Goal: Book appointment/travel/reservation

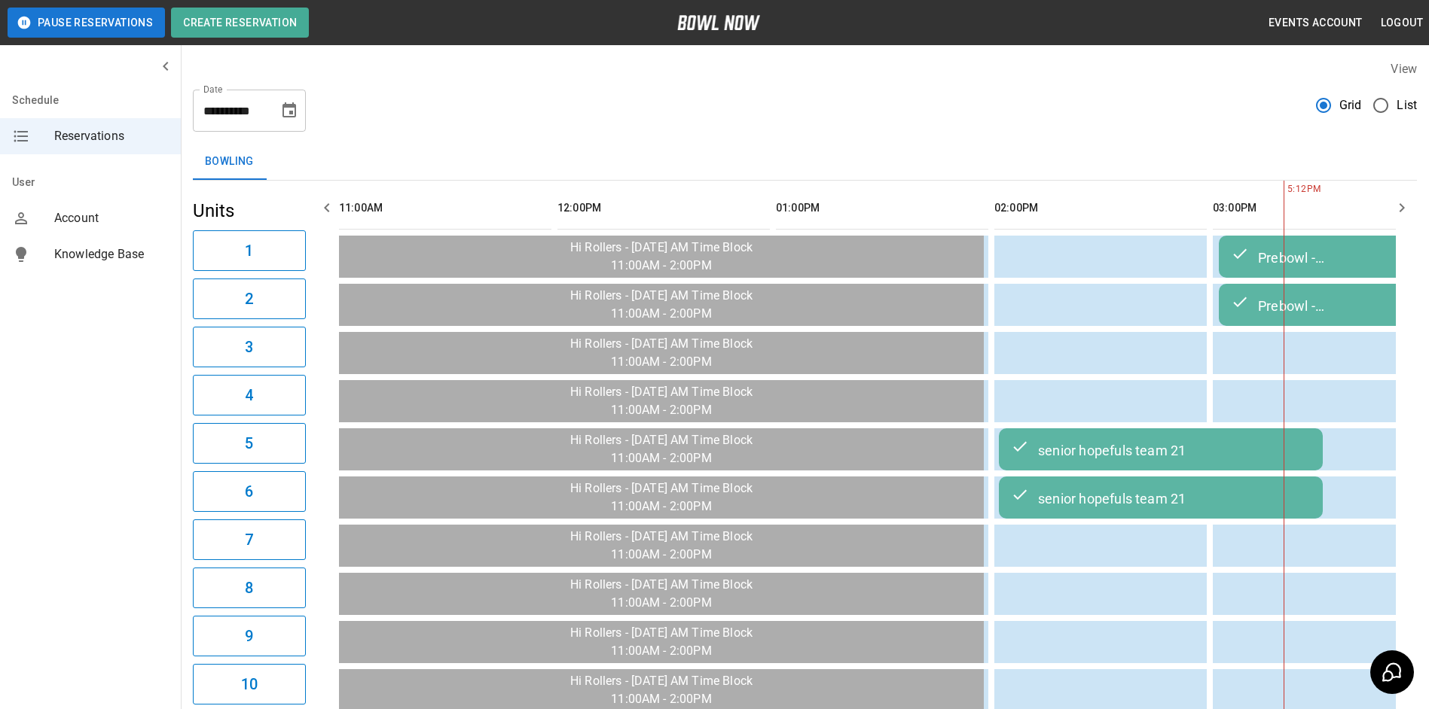
scroll to position [0, 874]
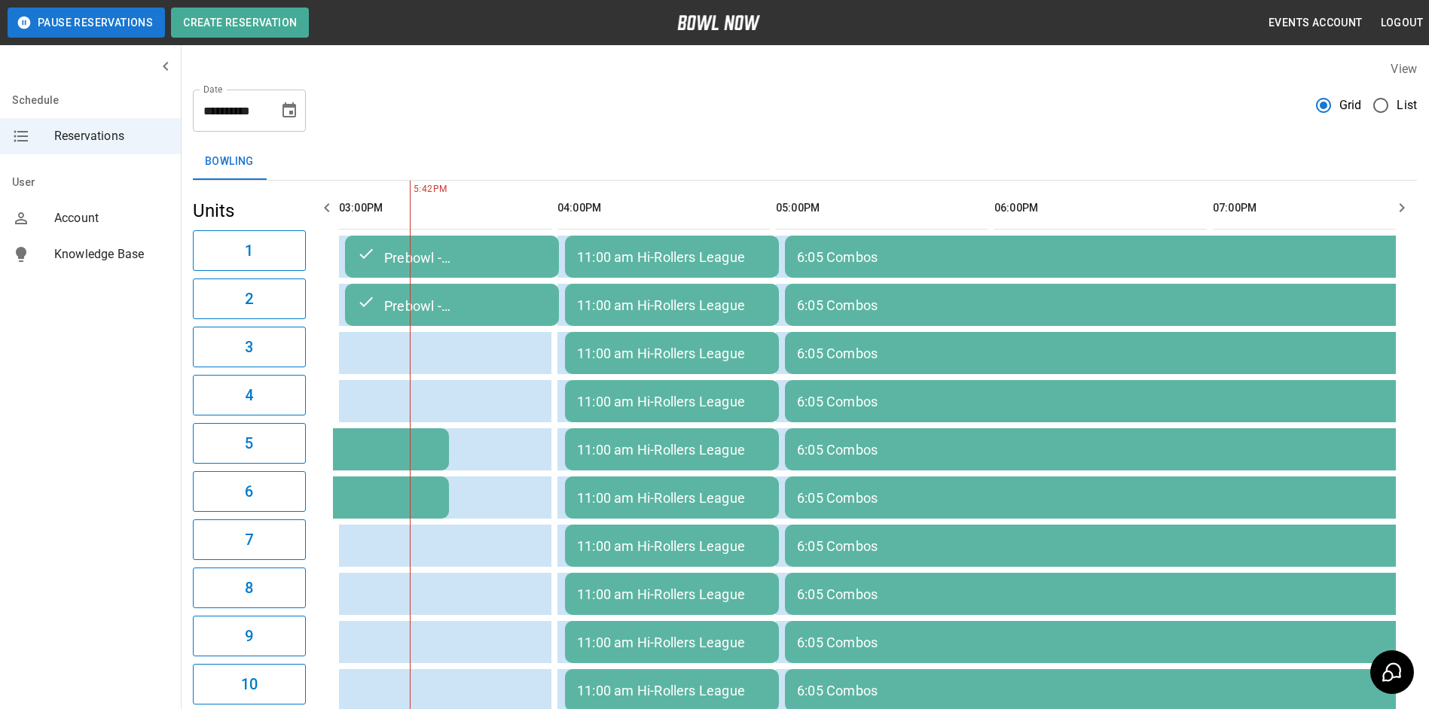
click at [288, 106] on icon "Choose date, selected date is Sep 3, 2025" at bounding box center [289, 109] width 14 height 15
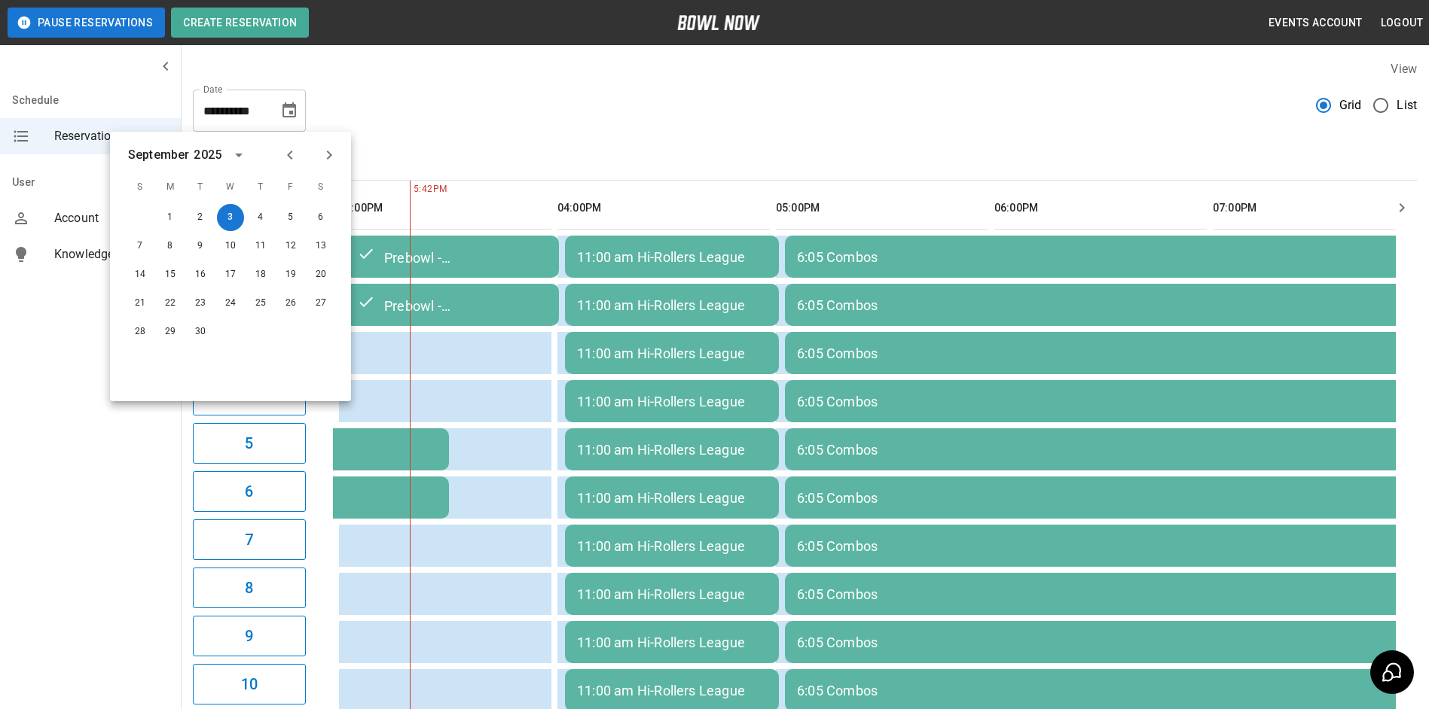
click at [237, 151] on icon "calendar view is open, switch to year view" at bounding box center [239, 155] width 18 height 18
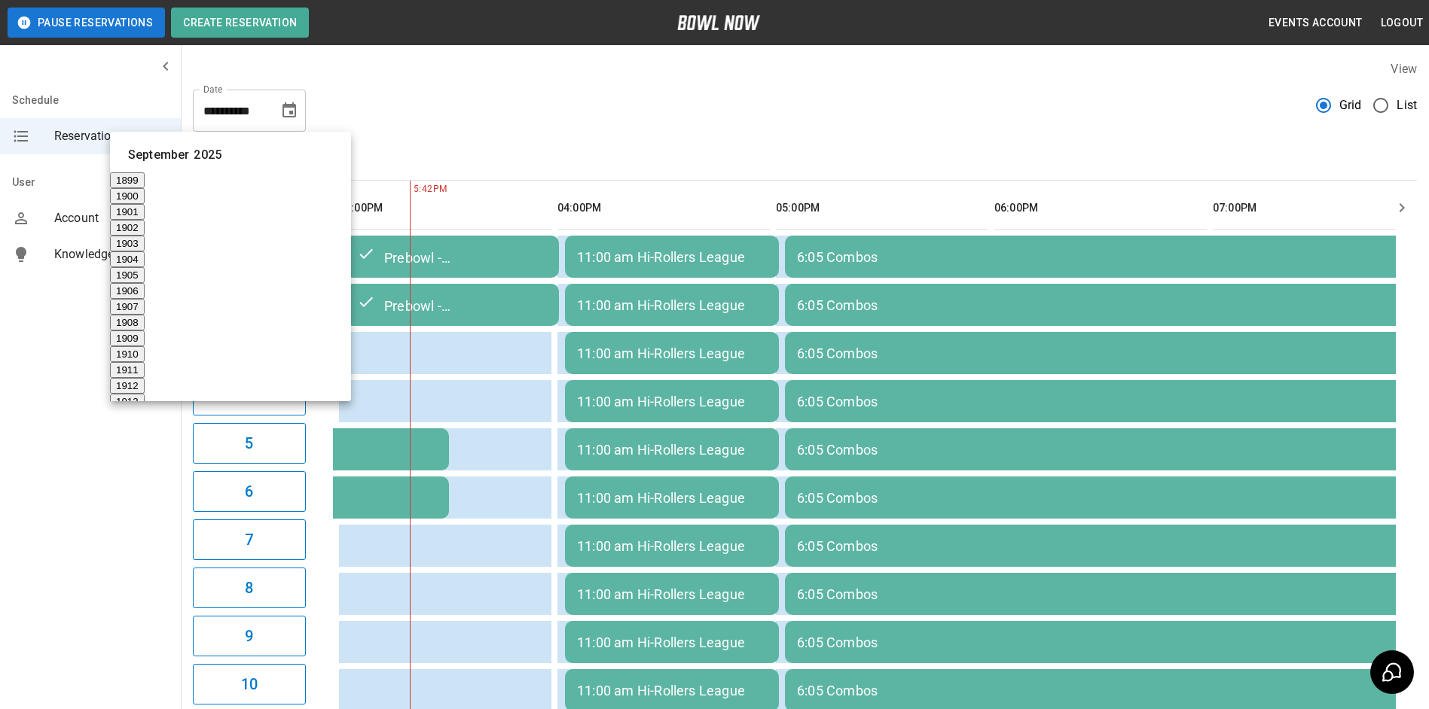
scroll to position [1119, 0]
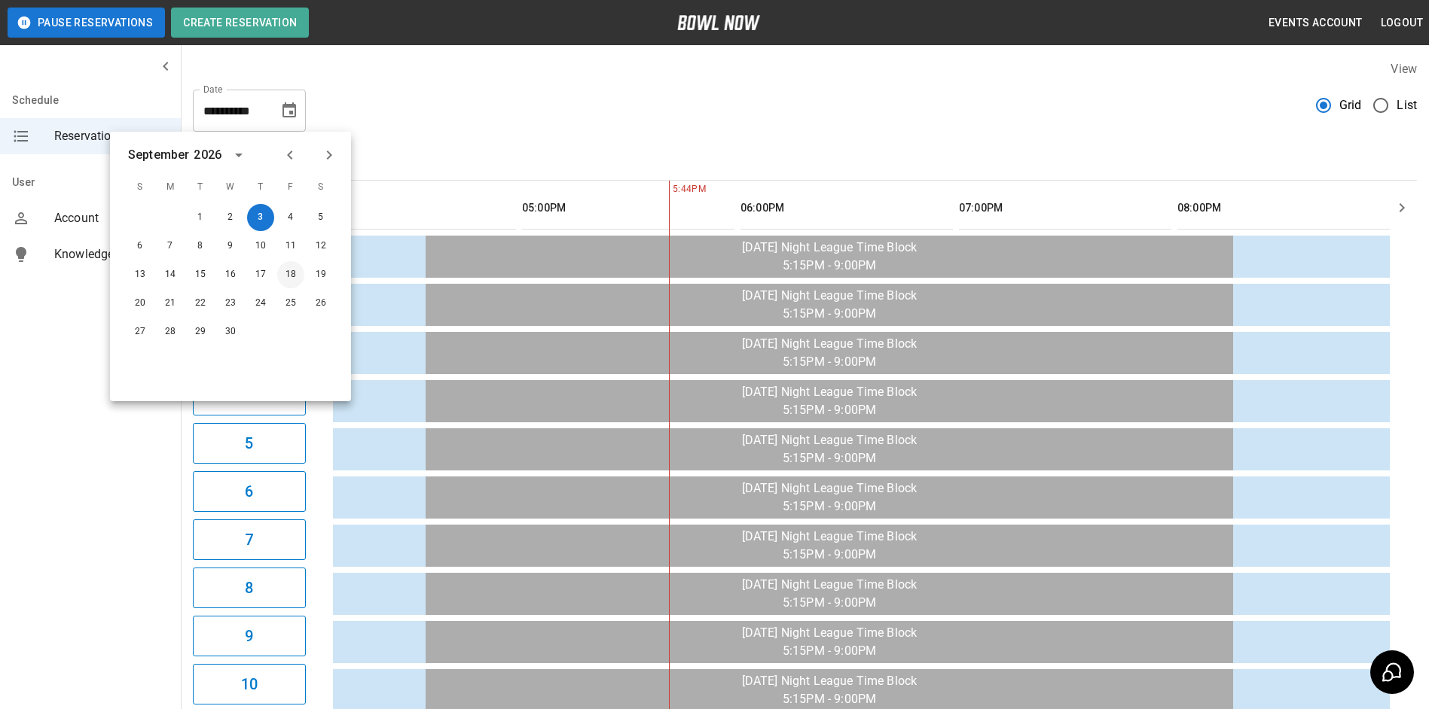
scroll to position [0, 263]
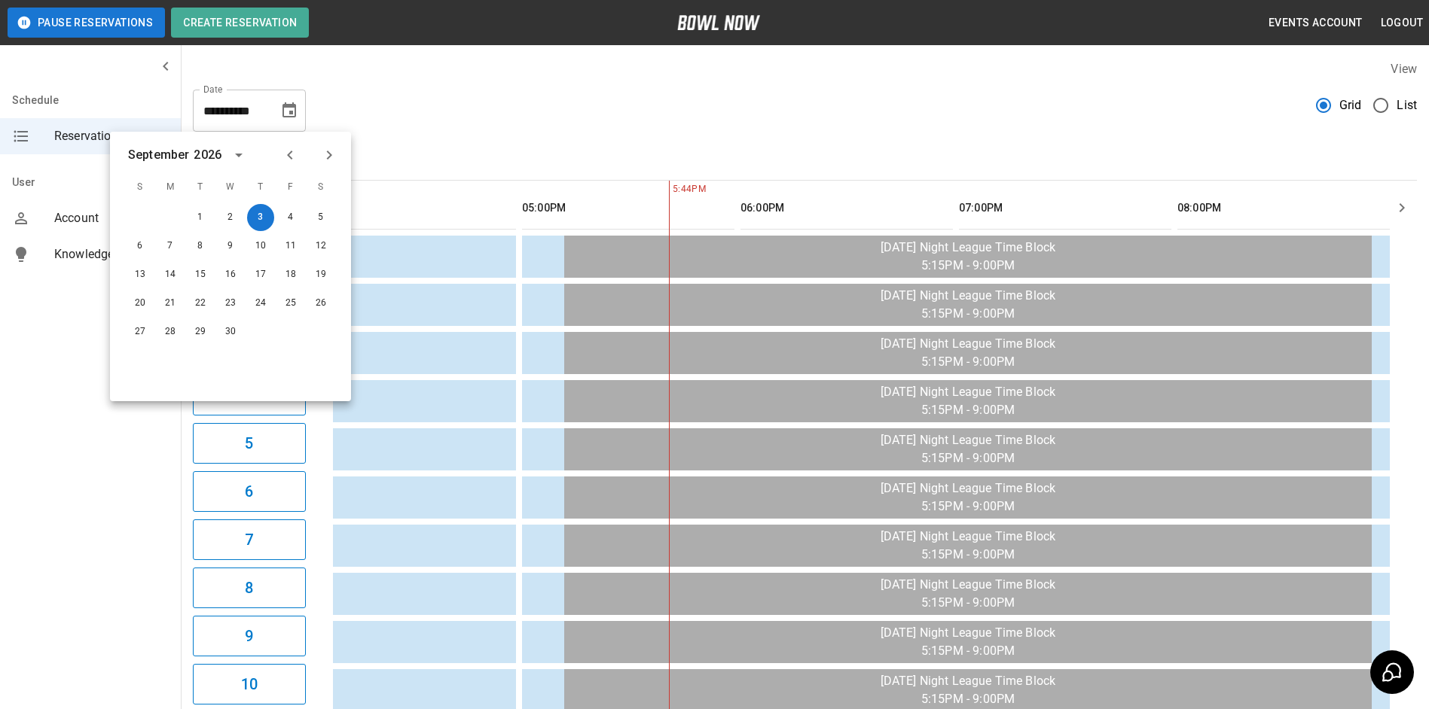
click at [285, 152] on icon "Previous month" at bounding box center [290, 155] width 18 height 18
click at [284, 152] on icon "Previous month" at bounding box center [290, 155] width 18 height 18
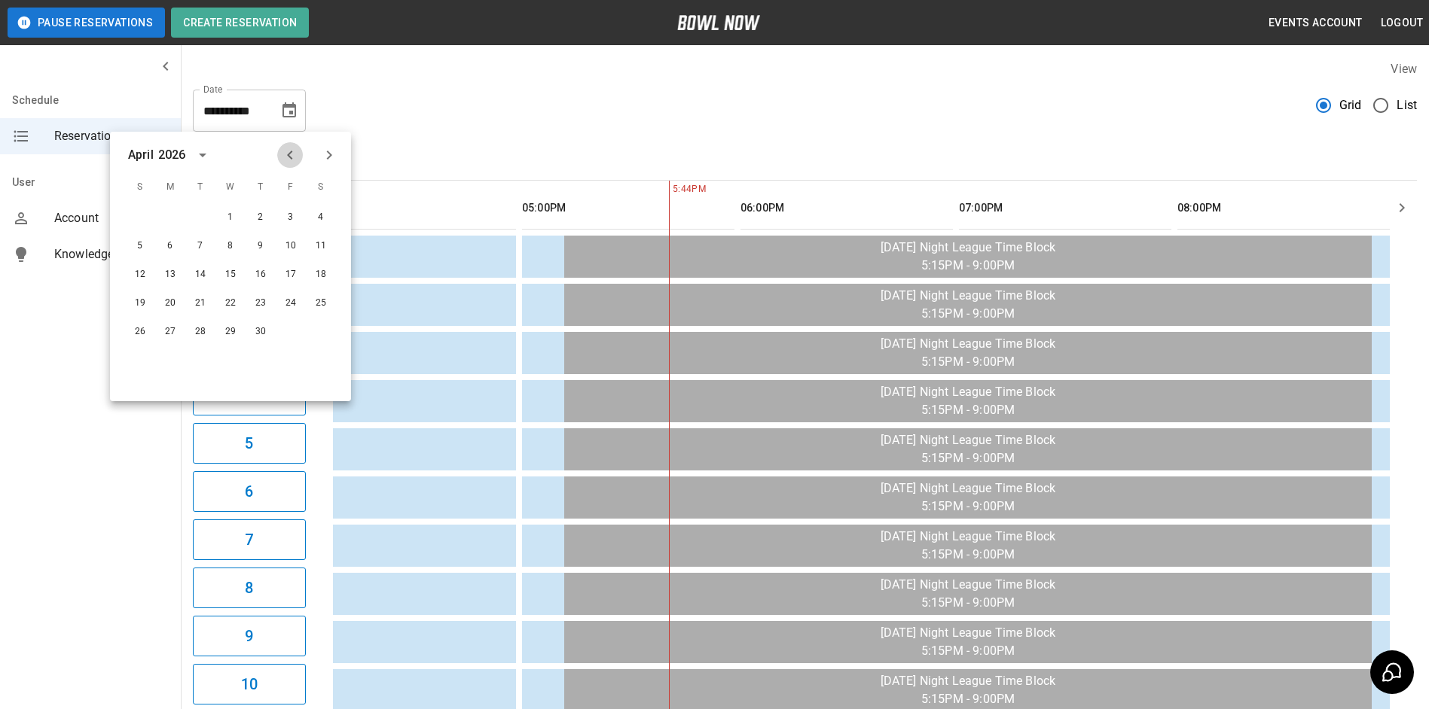
click at [284, 152] on icon "Previous month" at bounding box center [290, 155] width 18 height 18
click at [325, 303] on button "24" at bounding box center [320, 303] width 27 height 27
type input "**********"
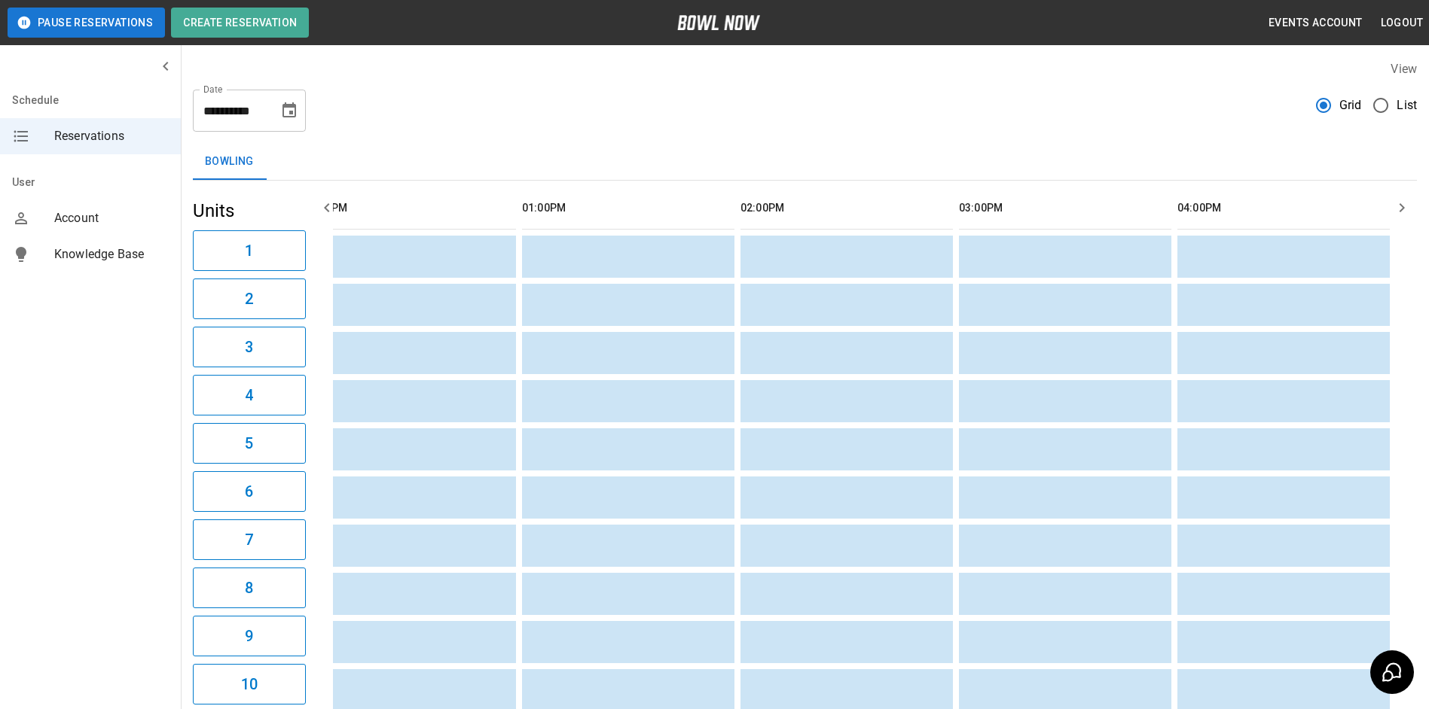
scroll to position [0, 1310]
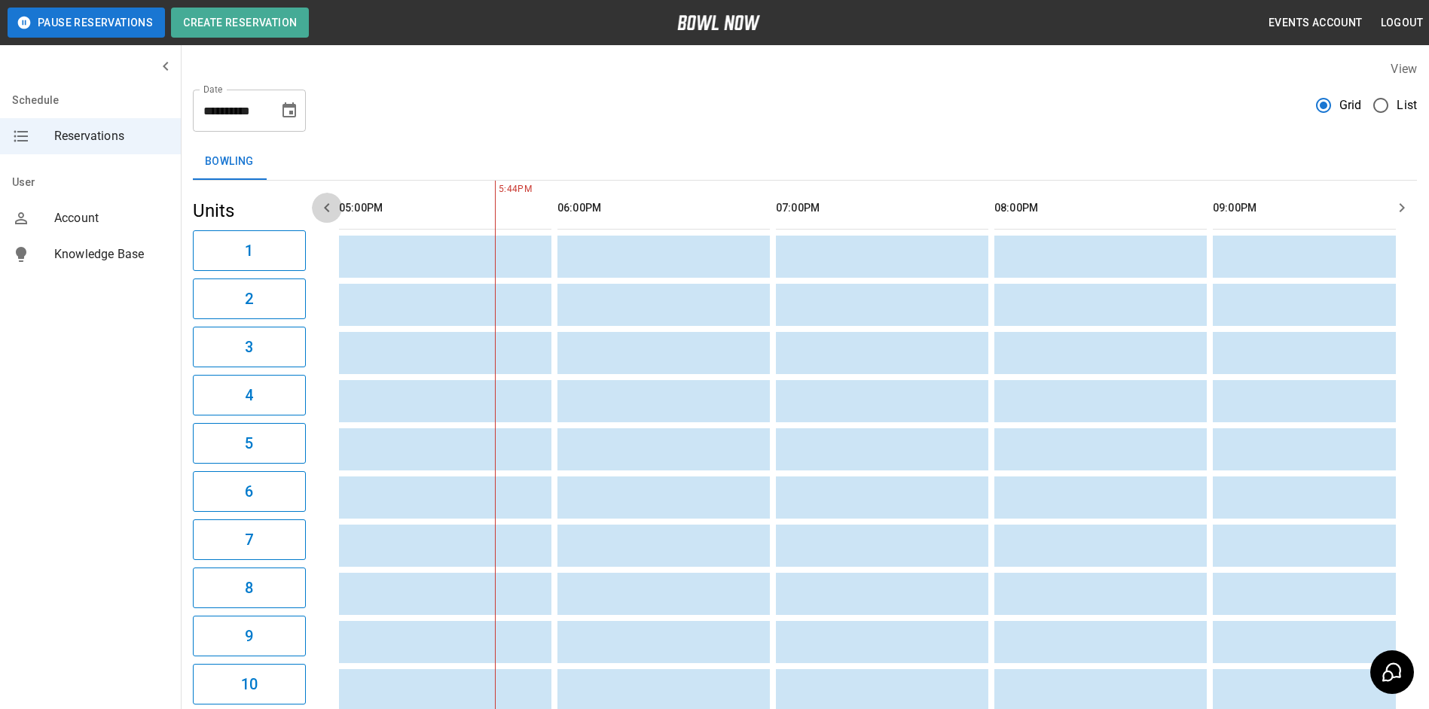
click at [324, 209] on icon "button" at bounding box center [327, 208] width 18 height 18
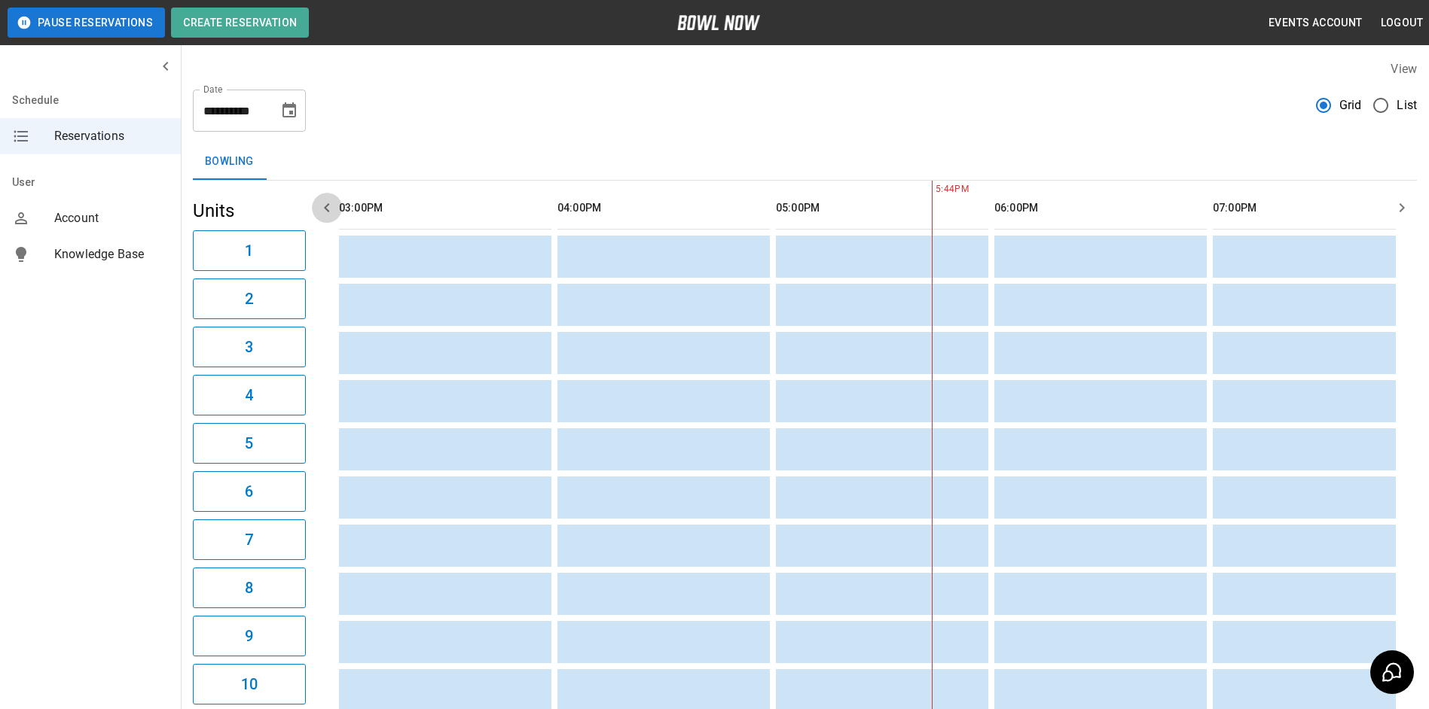
click at [324, 209] on icon "button" at bounding box center [327, 208] width 18 height 18
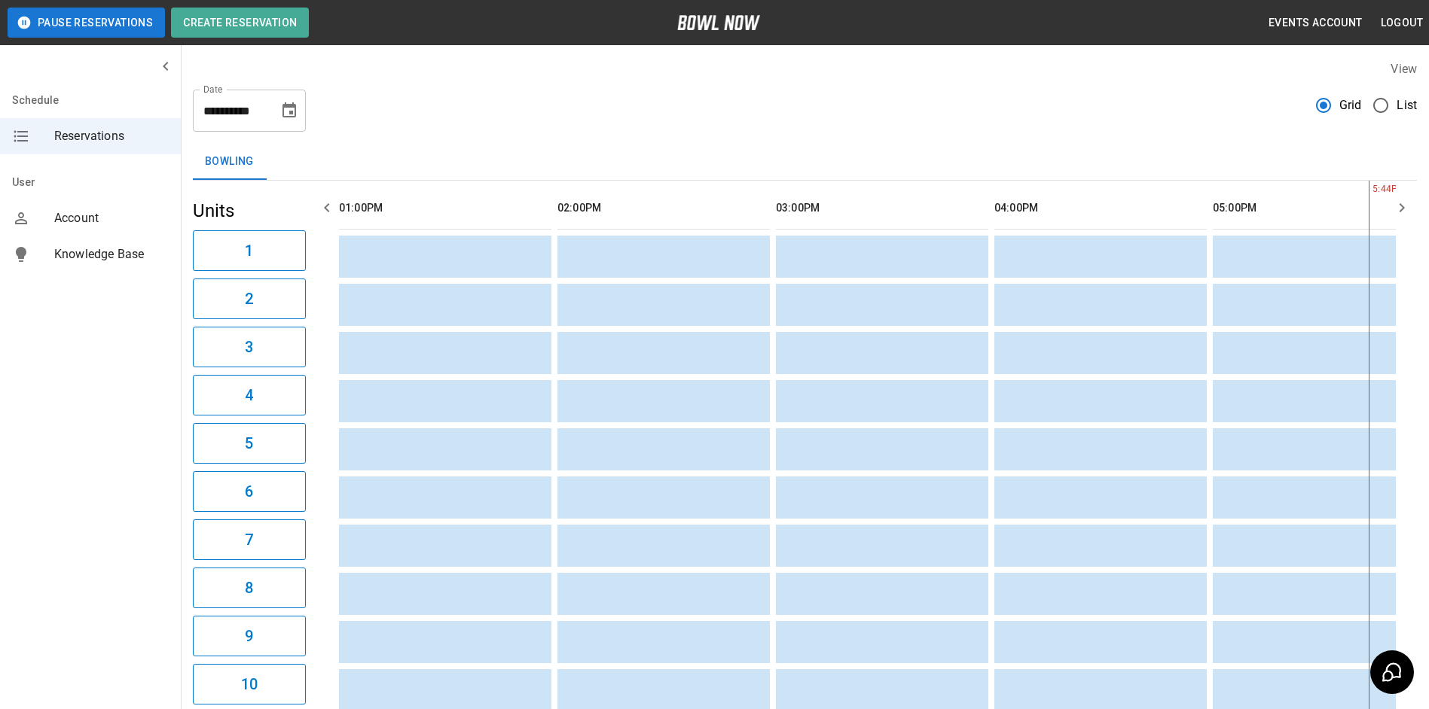
scroll to position [0, 218]
click at [357, 254] on td "sticky table" at bounding box center [364, 257] width 49 height 42
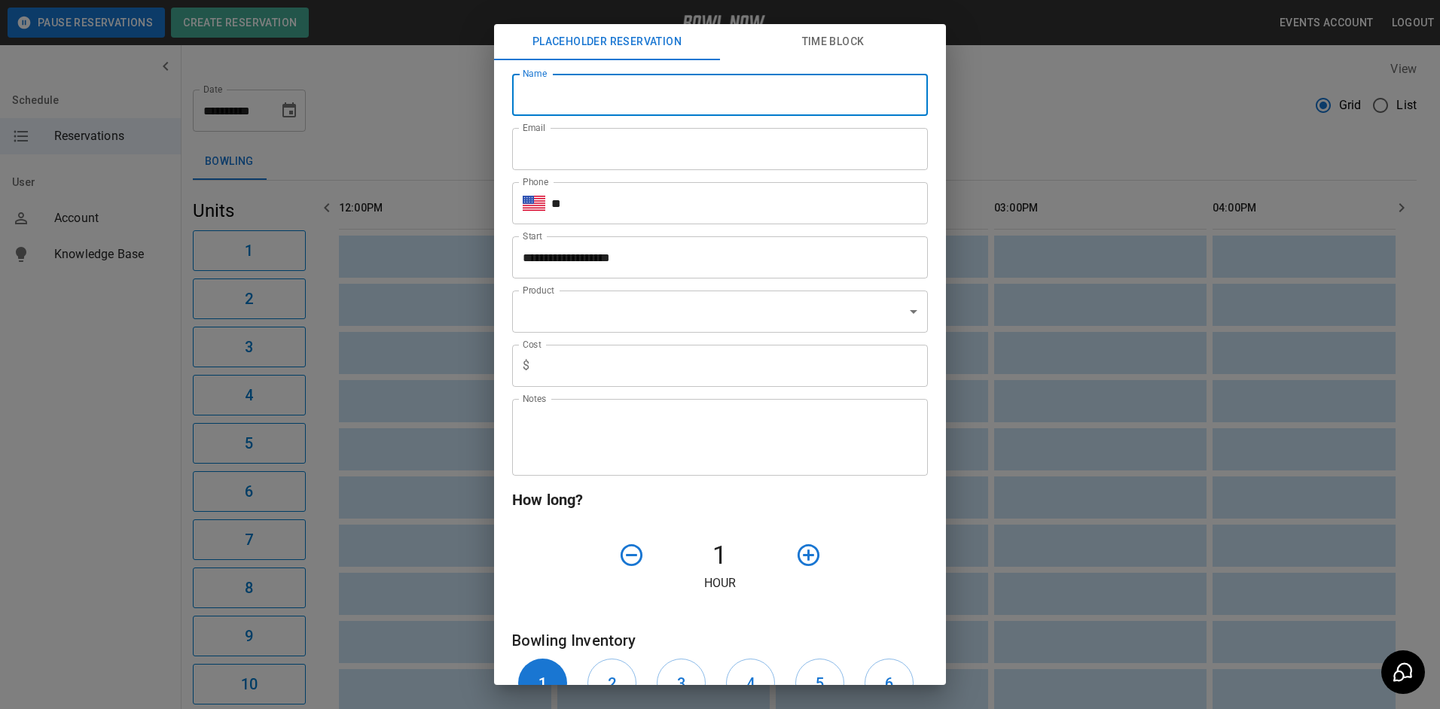
click at [559, 100] on input "Name" at bounding box center [720, 95] width 416 height 42
type input "**********"
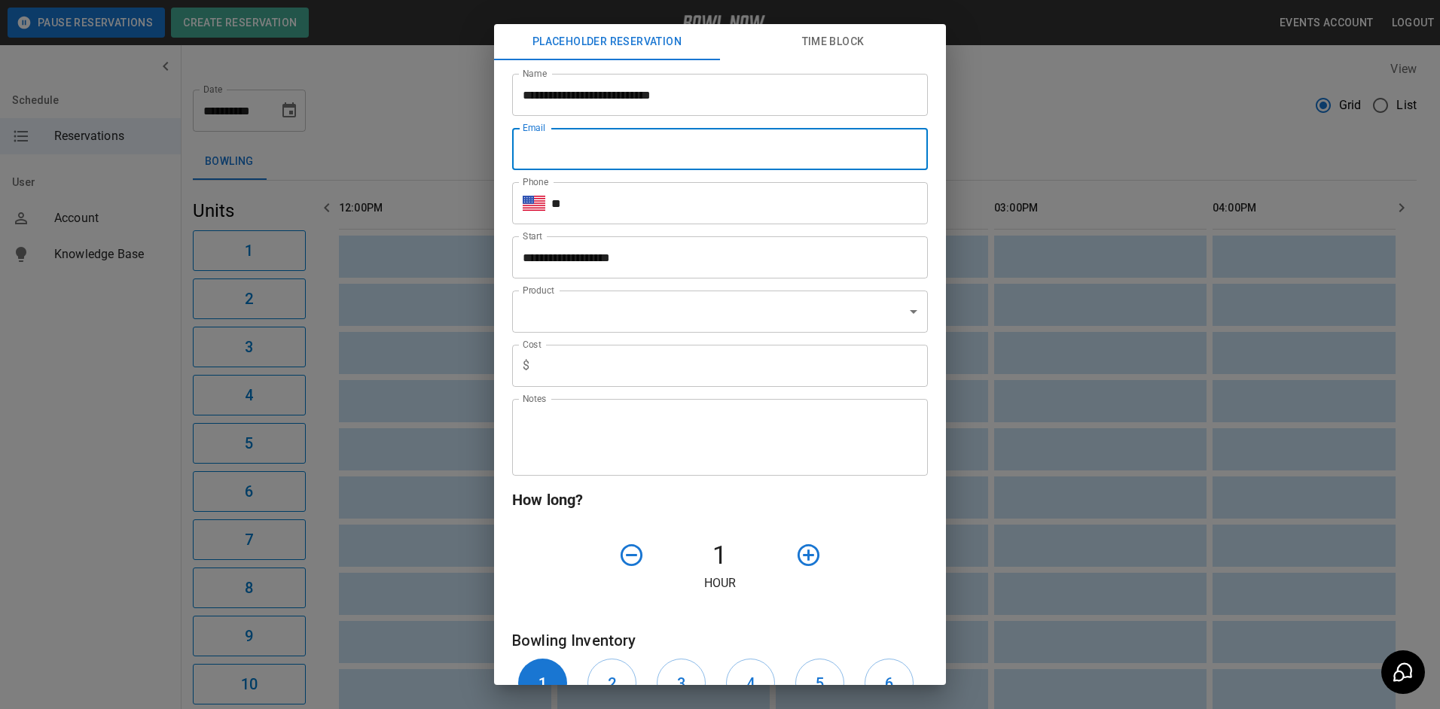
click at [556, 147] on input "Email" at bounding box center [720, 149] width 416 height 42
type input "**********"
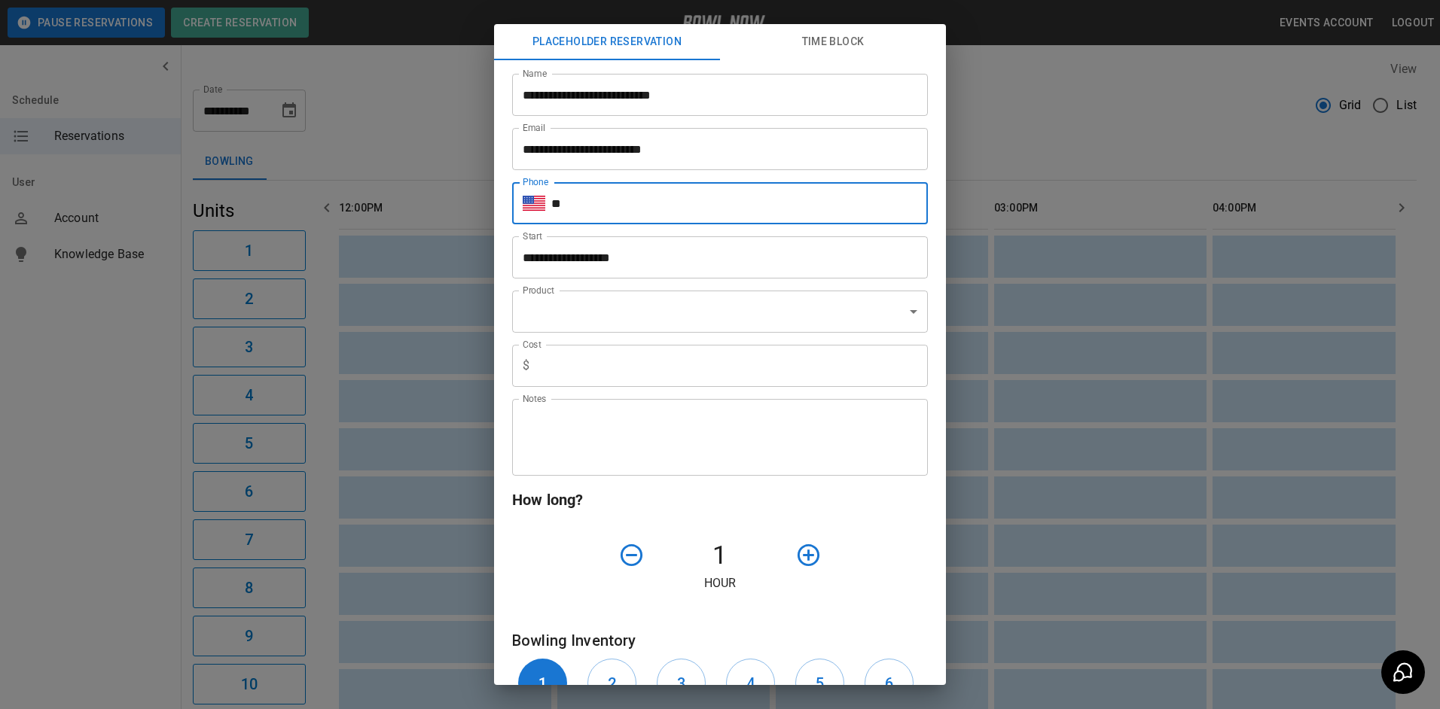
click at [639, 211] on input "**" at bounding box center [739, 203] width 377 height 42
type input "**********"
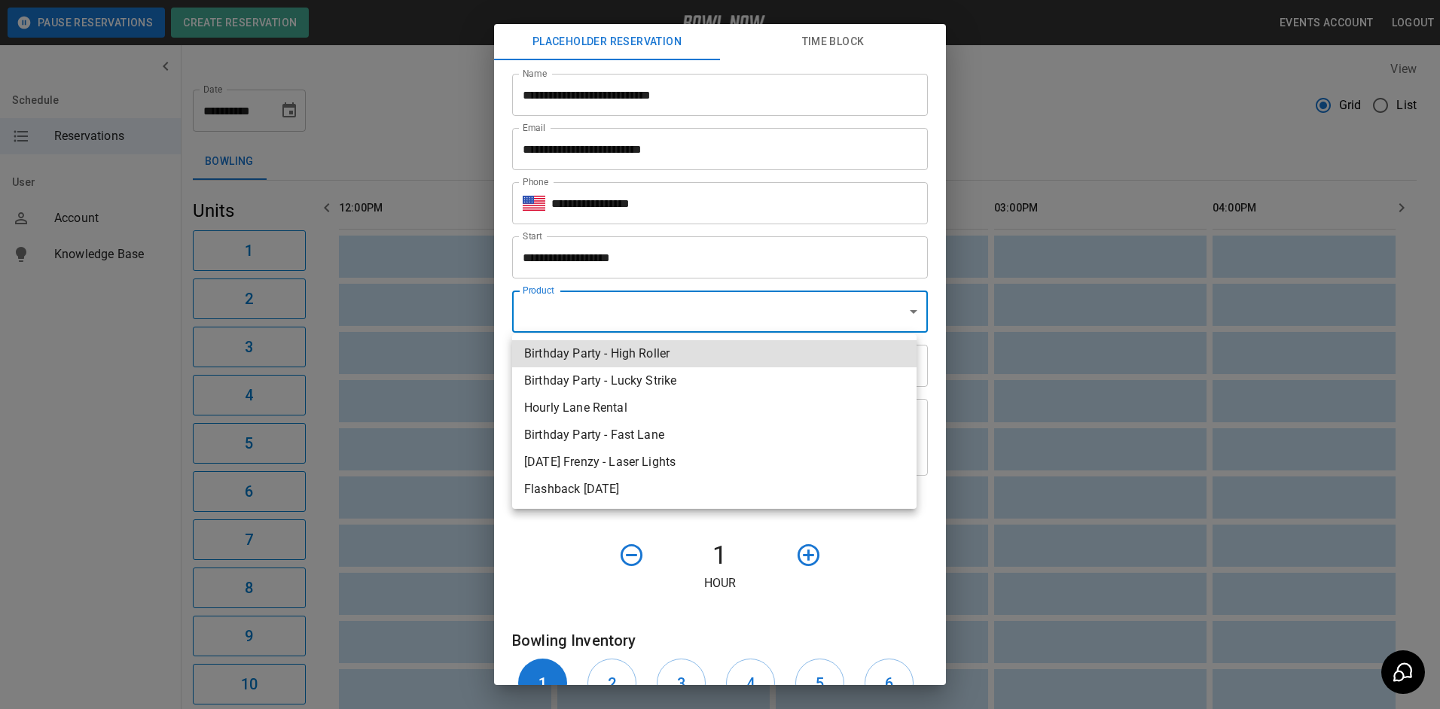
click at [669, 294] on body "**********" at bounding box center [720, 694] width 1440 height 1389
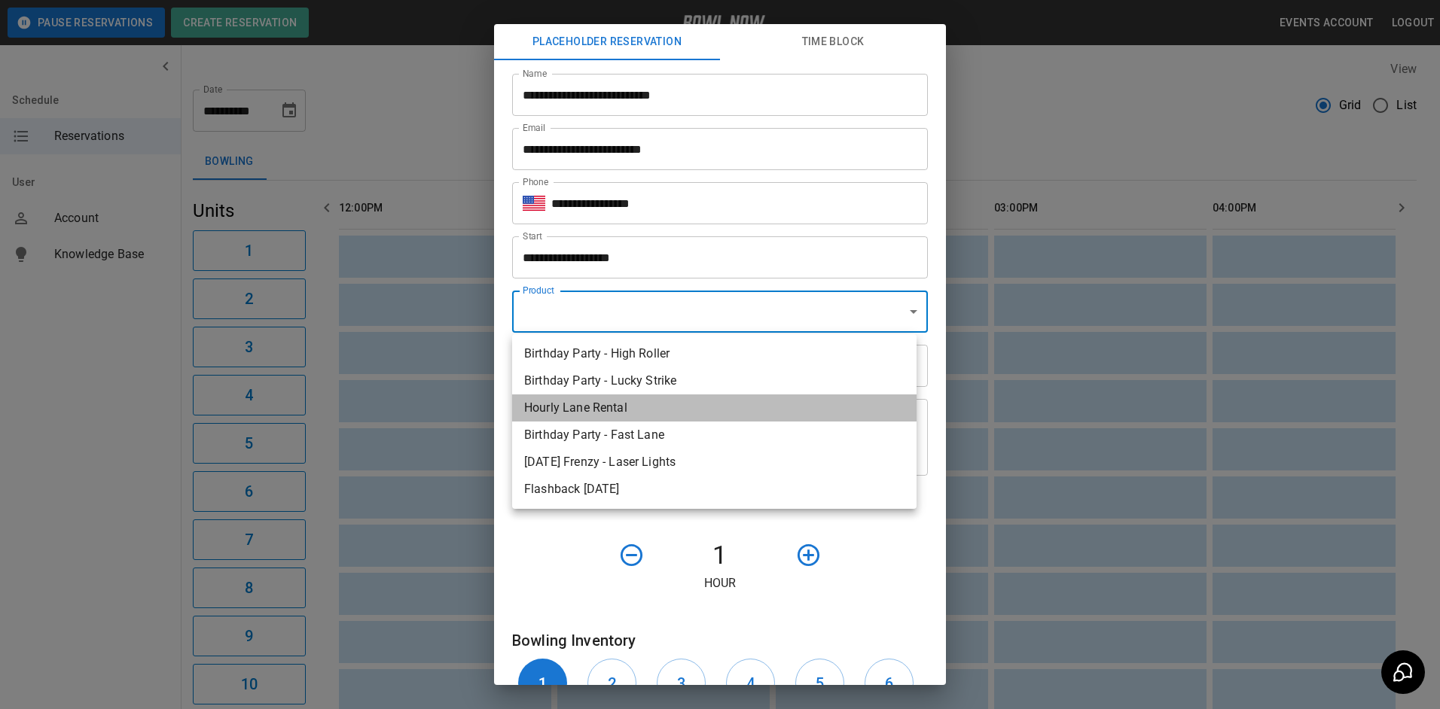
click at [665, 415] on li "Hourly Lane Rental" at bounding box center [714, 408] width 404 height 27
type input "**********"
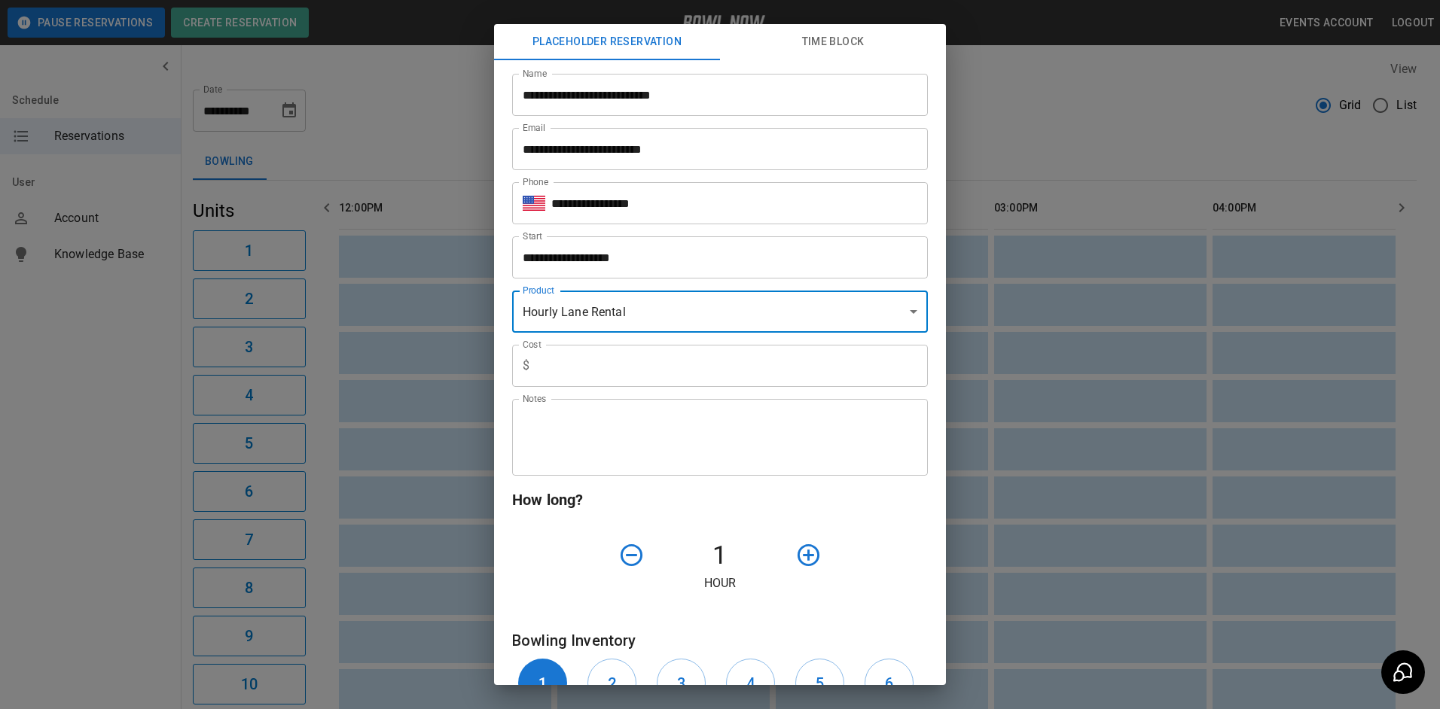
click at [661, 380] on input "text" at bounding box center [731, 366] width 392 height 42
type input "***"
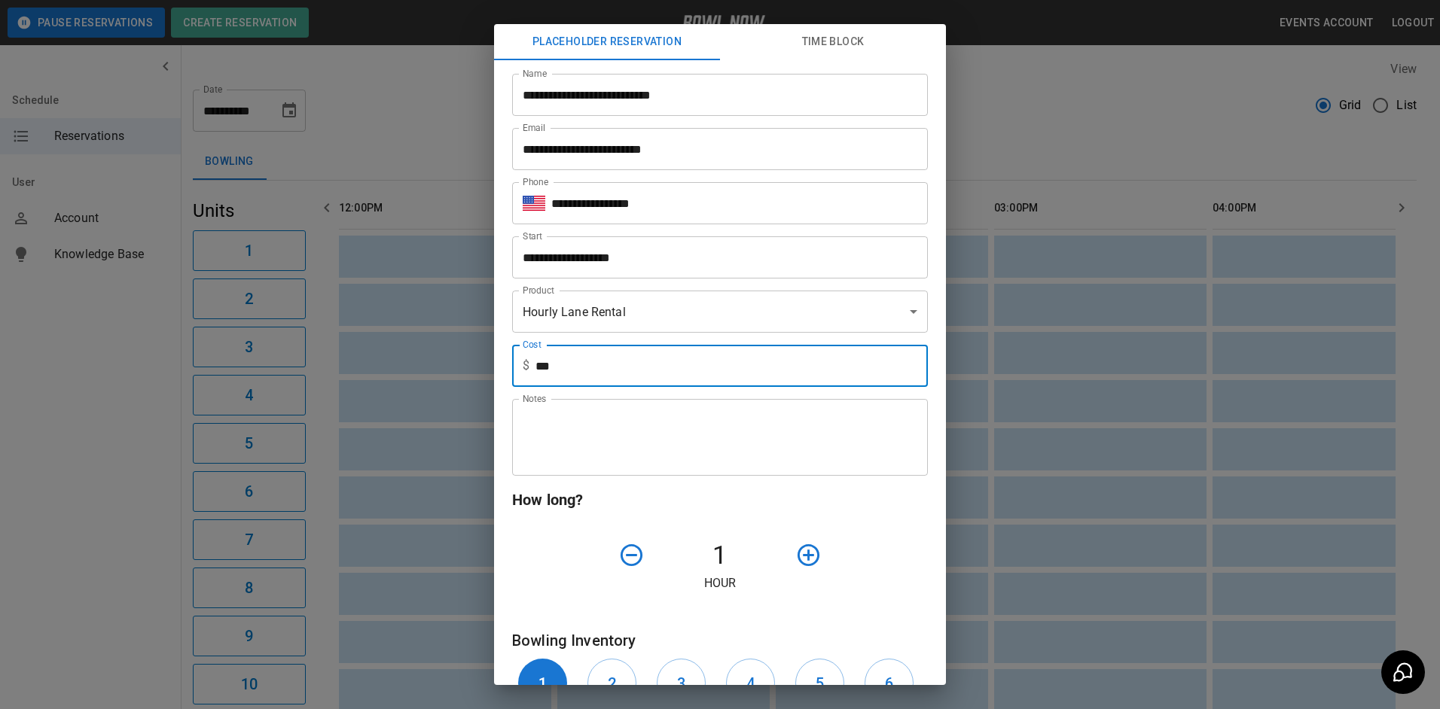
click at [666, 435] on textarea "Notes" at bounding box center [720, 438] width 395 height 52
click at [912, 566] on div "1 Hour" at bounding box center [720, 564] width 416 height 56
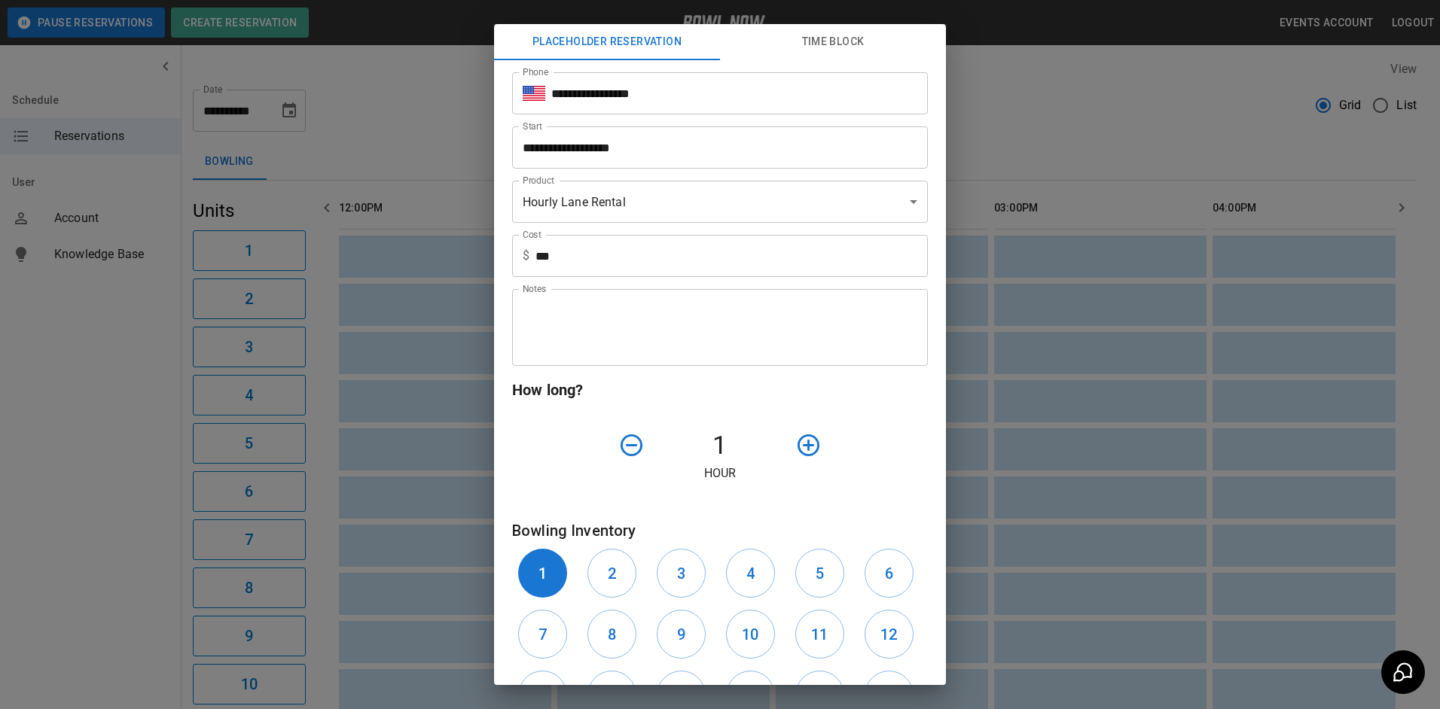
scroll to position [151, 0]
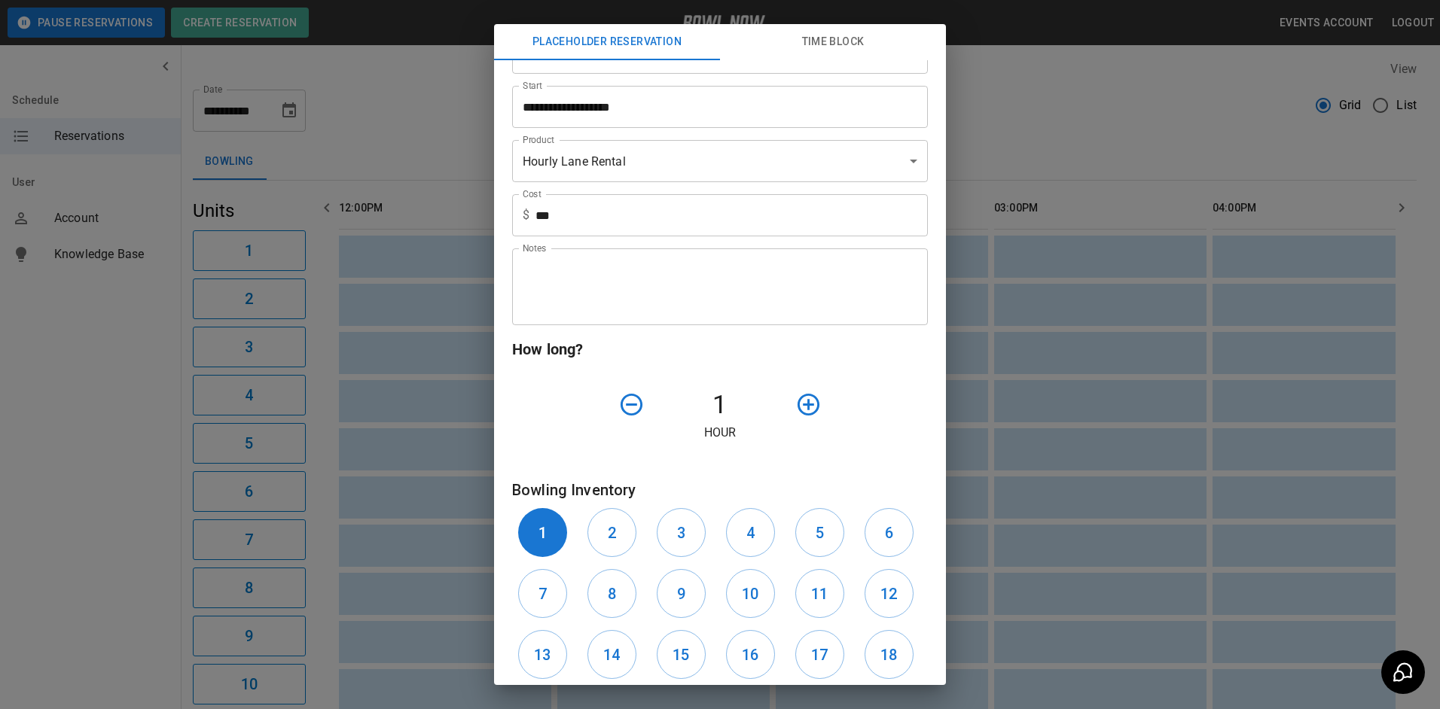
click at [806, 400] on icon "button" at bounding box center [808, 405] width 26 height 26
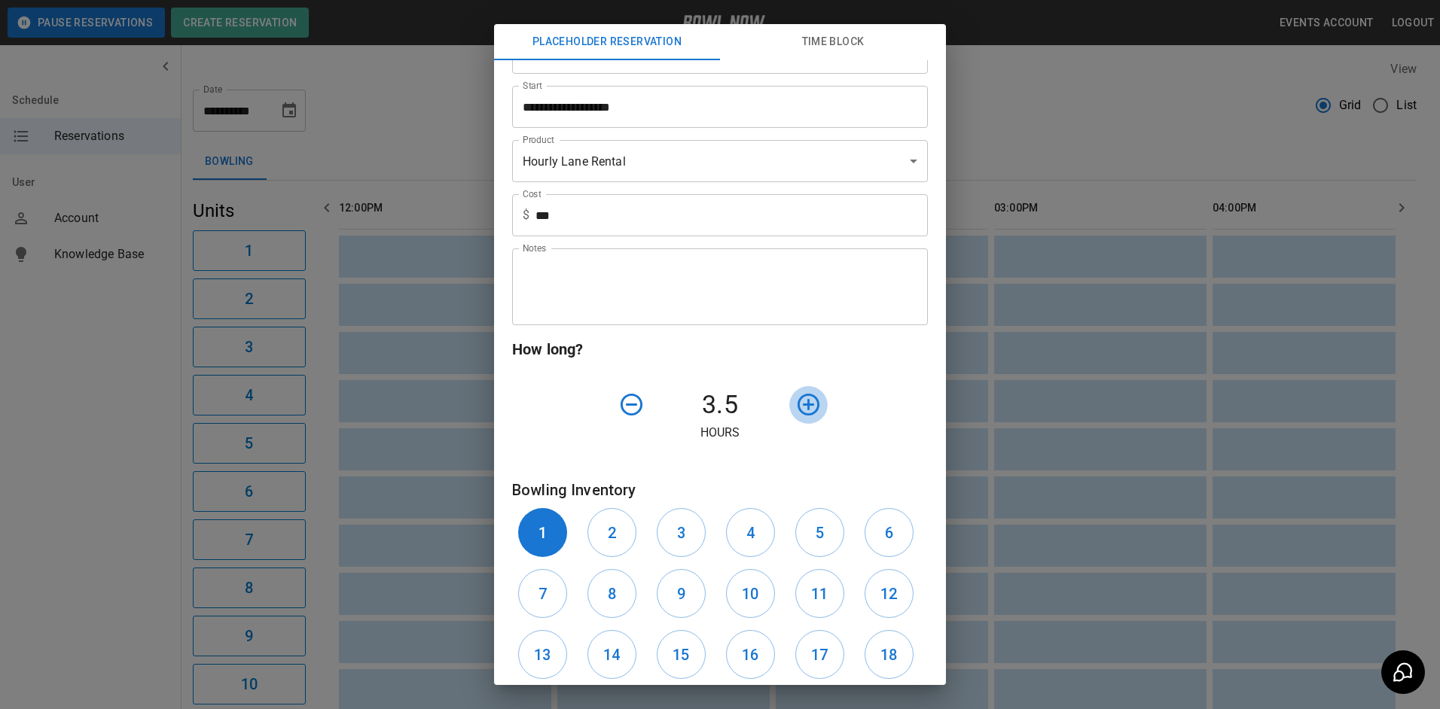
click at [806, 400] on icon "button" at bounding box center [808, 405] width 26 height 26
drag, startPoint x: 617, startPoint y: 539, endPoint x: 669, endPoint y: 533, distance: 52.3
click at [621, 539] on button "2" at bounding box center [611, 532] width 49 height 49
drag, startPoint x: 670, startPoint y: 532, endPoint x: 734, endPoint y: 541, distance: 64.8
click at [690, 535] on button "3" at bounding box center [681, 532] width 49 height 49
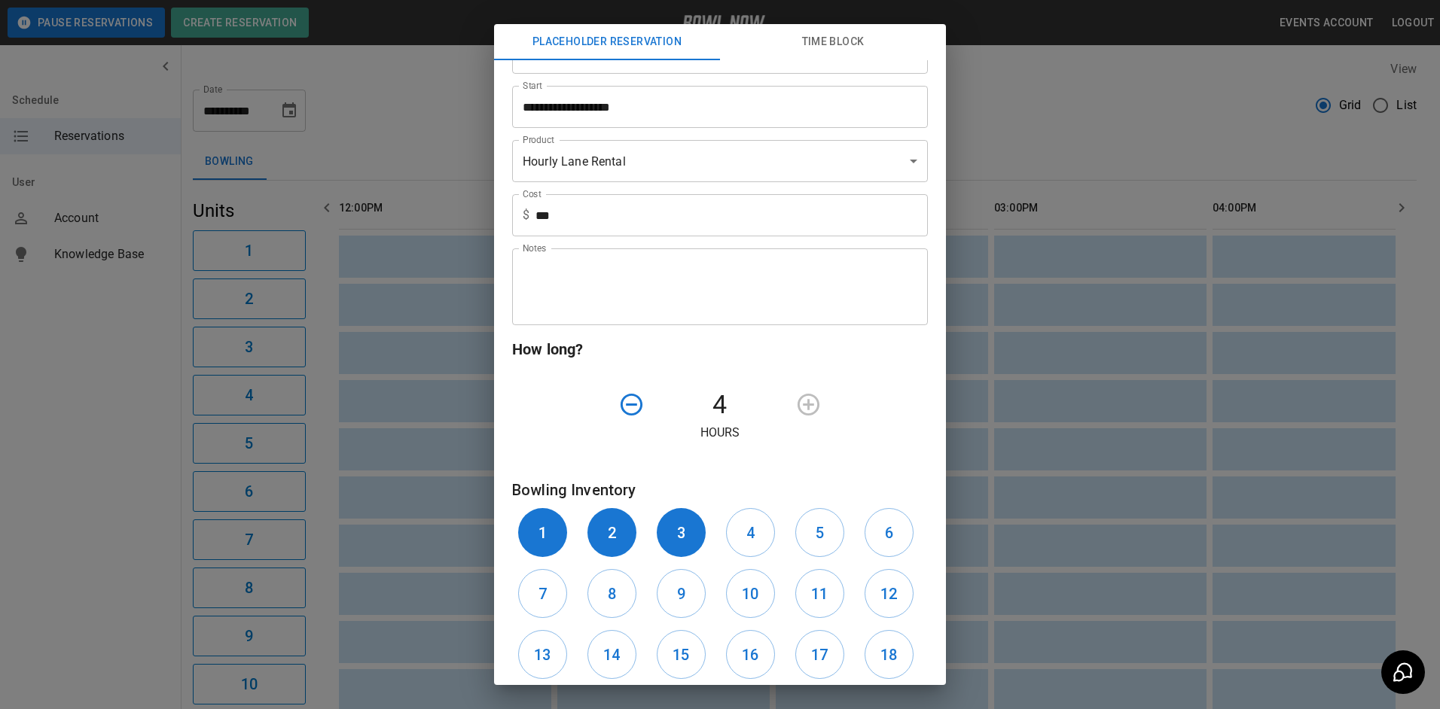
drag, startPoint x: 755, startPoint y: 544, endPoint x: 770, endPoint y: 543, distance: 15.1
click at [758, 544] on button "4" at bounding box center [750, 532] width 49 height 49
drag, startPoint x: 810, startPoint y: 537, endPoint x: 889, endPoint y: 545, distance: 78.8
click at [820, 538] on button "5" at bounding box center [819, 532] width 49 height 49
drag, startPoint x: 890, startPoint y: 543, endPoint x: 877, endPoint y: 554, distance: 17.1
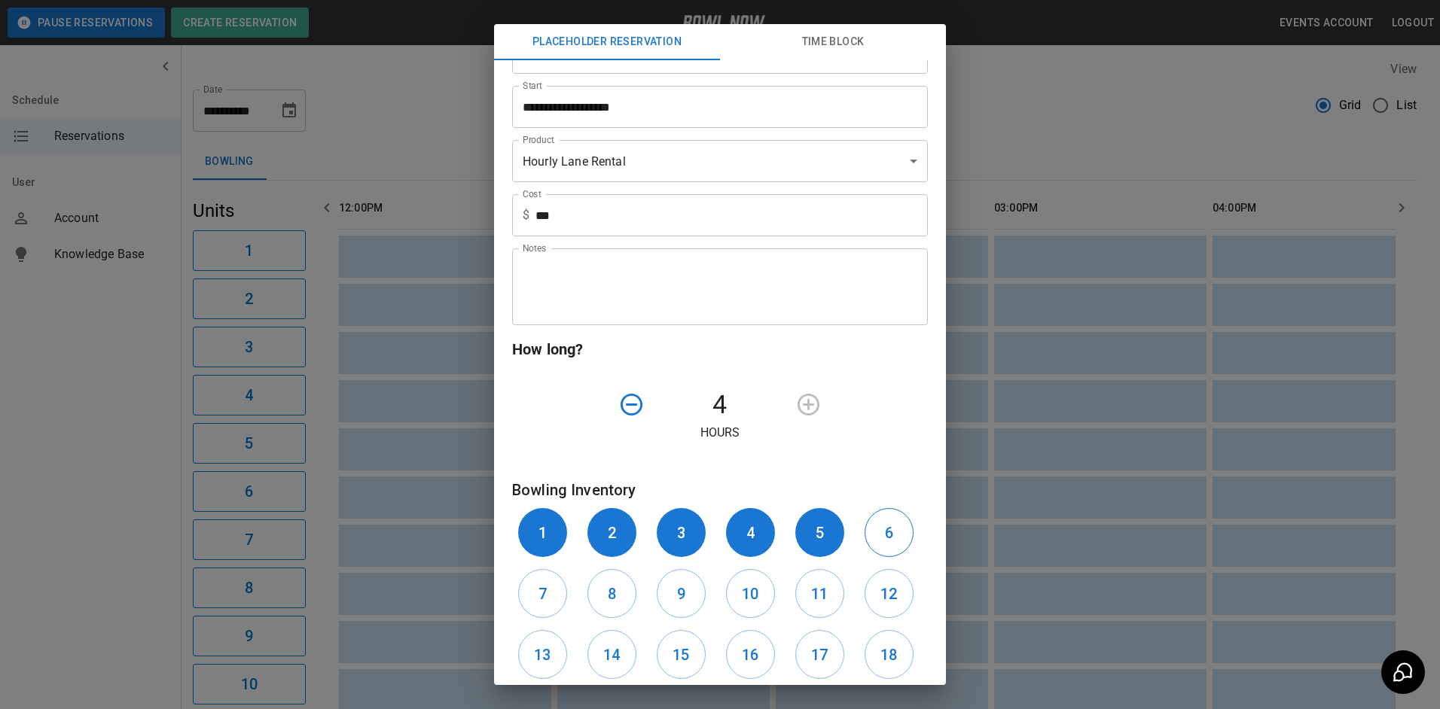
click at [883, 547] on button "6" at bounding box center [888, 532] width 49 height 49
click at [553, 593] on button "7" at bounding box center [542, 593] width 49 height 49
drag, startPoint x: 598, startPoint y: 588, endPoint x: 664, endPoint y: 603, distance: 68.0
click at [605, 590] on button "8" at bounding box center [611, 593] width 49 height 49
drag, startPoint x: 691, startPoint y: 605, endPoint x: 722, endPoint y: 605, distance: 30.9
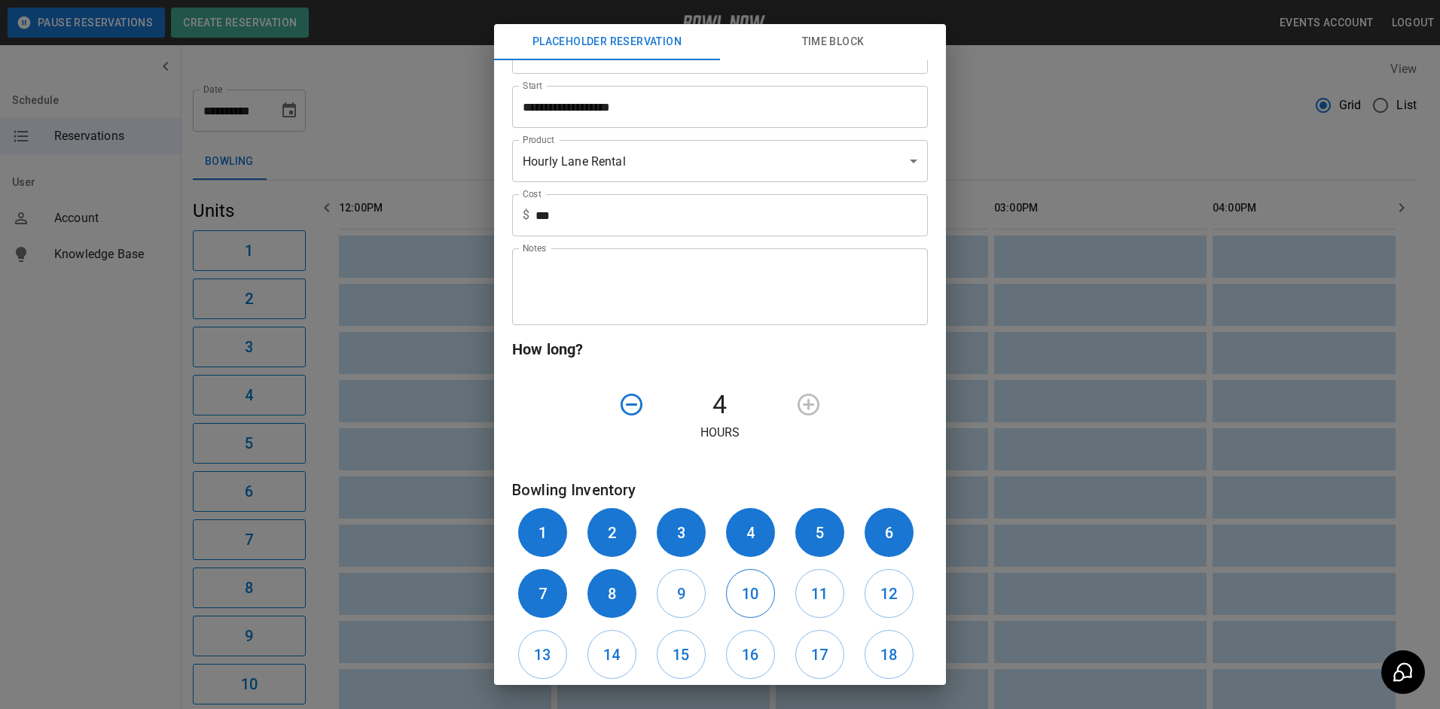
click at [693, 605] on button "9" at bounding box center [681, 593] width 49 height 49
drag, startPoint x: 744, startPoint y: 602, endPoint x: 818, endPoint y: 604, distance: 73.8
click at [774, 603] on div "10" at bounding box center [754, 593] width 69 height 61
drag, startPoint x: 820, startPoint y: 604, endPoint x: 861, endPoint y: 604, distance: 41.4
click at [846, 604] on div "11" at bounding box center [823, 593] width 69 height 61
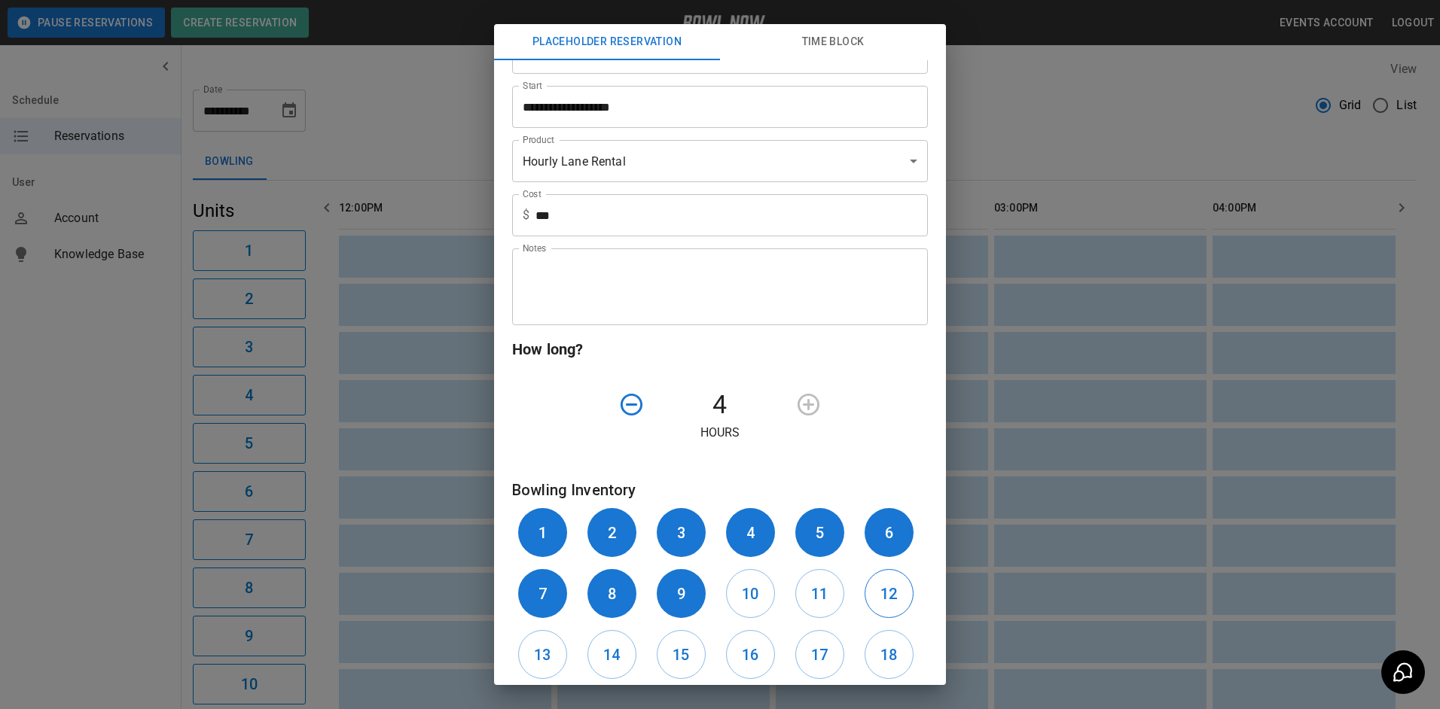
drag, startPoint x: 877, startPoint y: 596, endPoint x: 869, endPoint y: 613, distance: 18.9
click at [880, 600] on h6 "12" at bounding box center [888, 594] width 17 height 24
drag, startPoint x: 553, startPoint y: 648, endPoint x: 601, endPoint y: 656, distance: 48.9
click at [569, 648] on div "13" at bounding box center [546, 654] width 69 height 61
click at [603, 656] on h6 "14" at bounding box center [611, 655] width 17 height 24
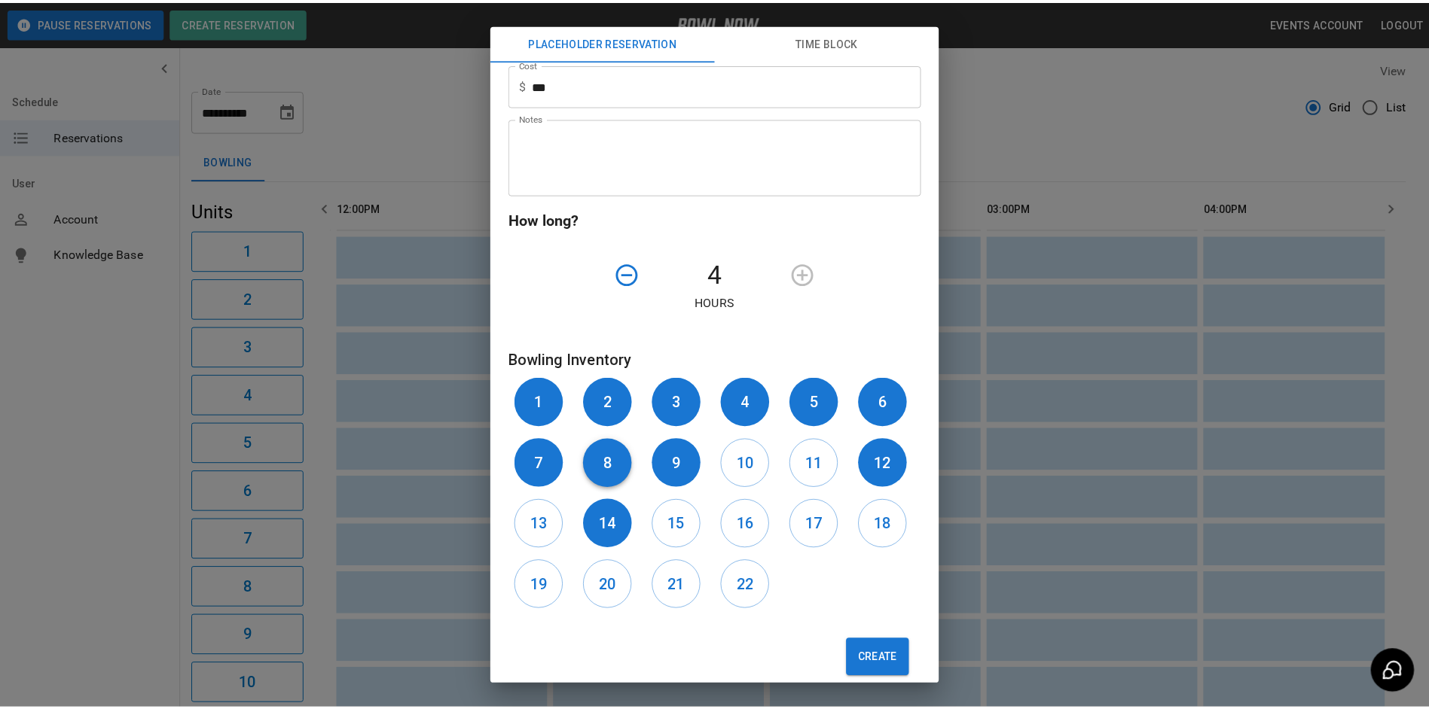
scroll to position [302, 0]
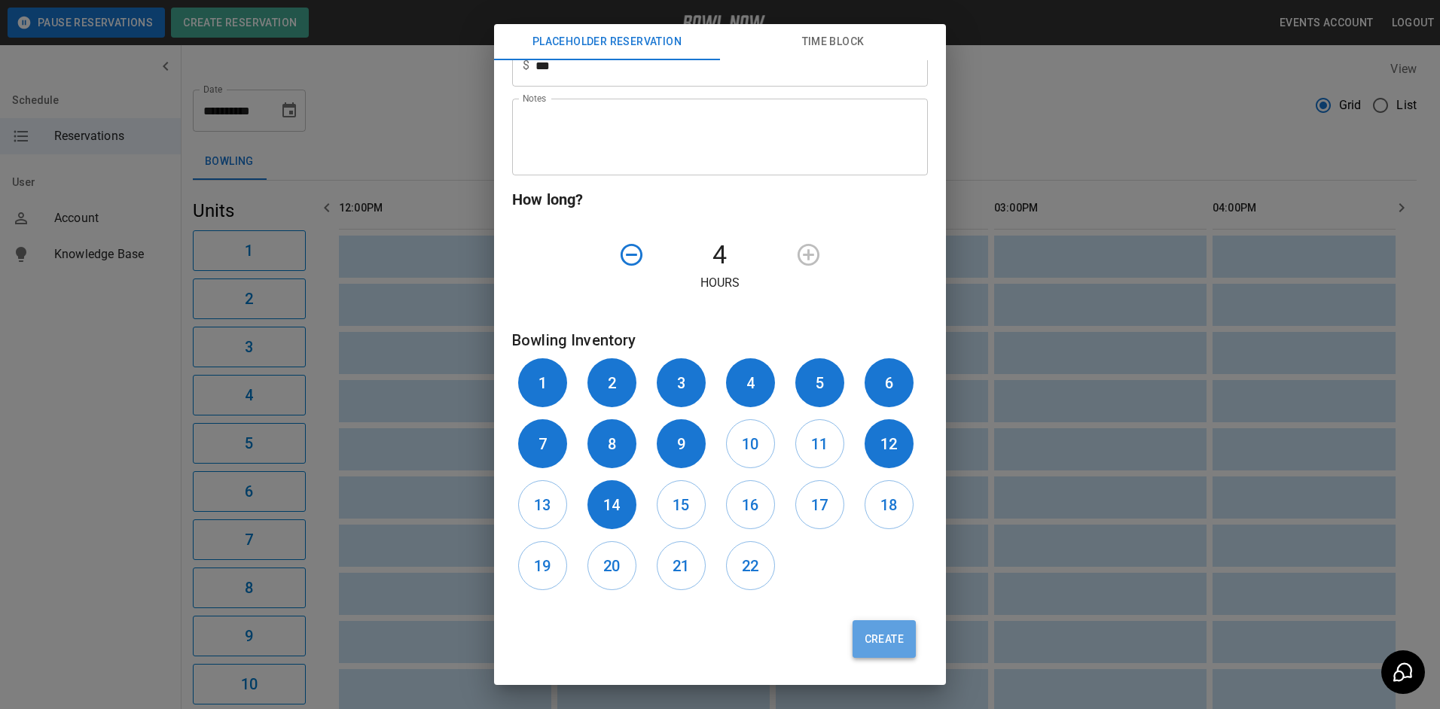
click at [869, 648] on button "Create" at bounding box center [883, 640] width 63 height 38
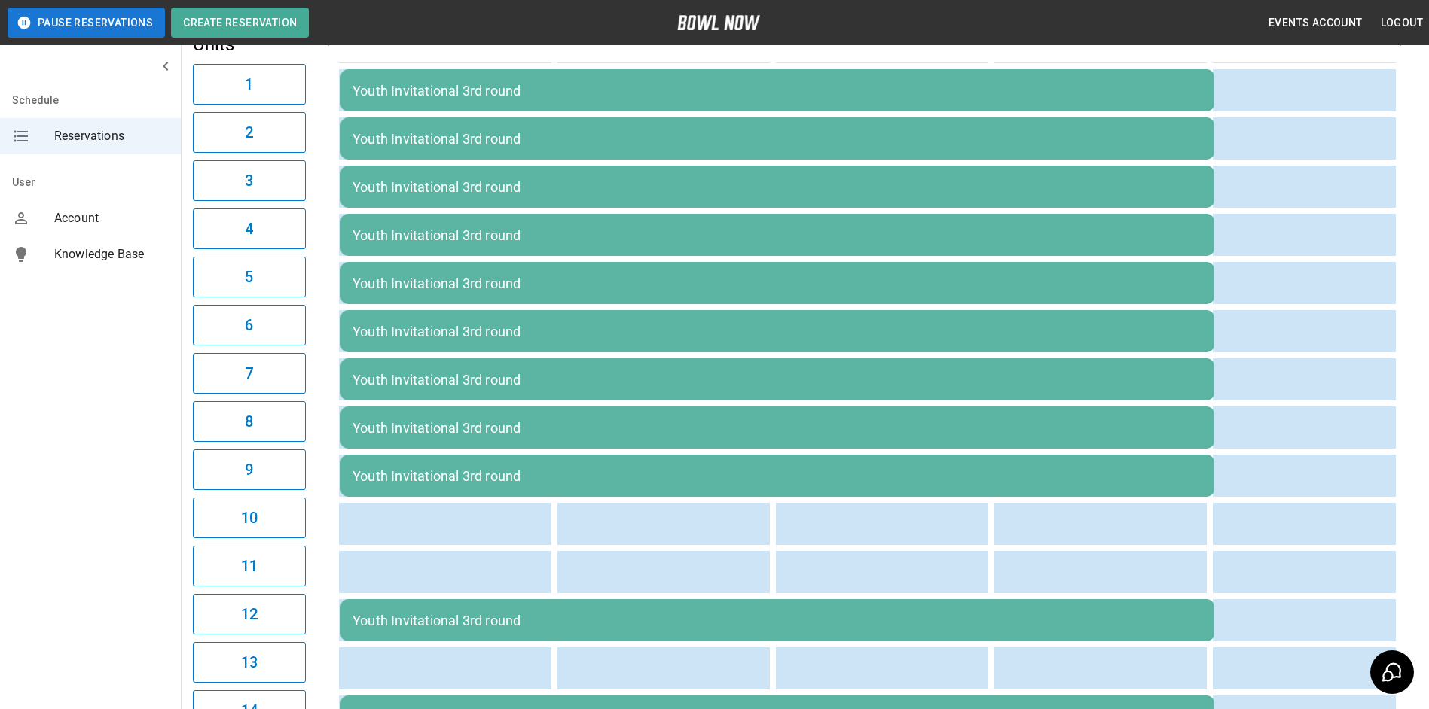
scroll to position [14, 0]
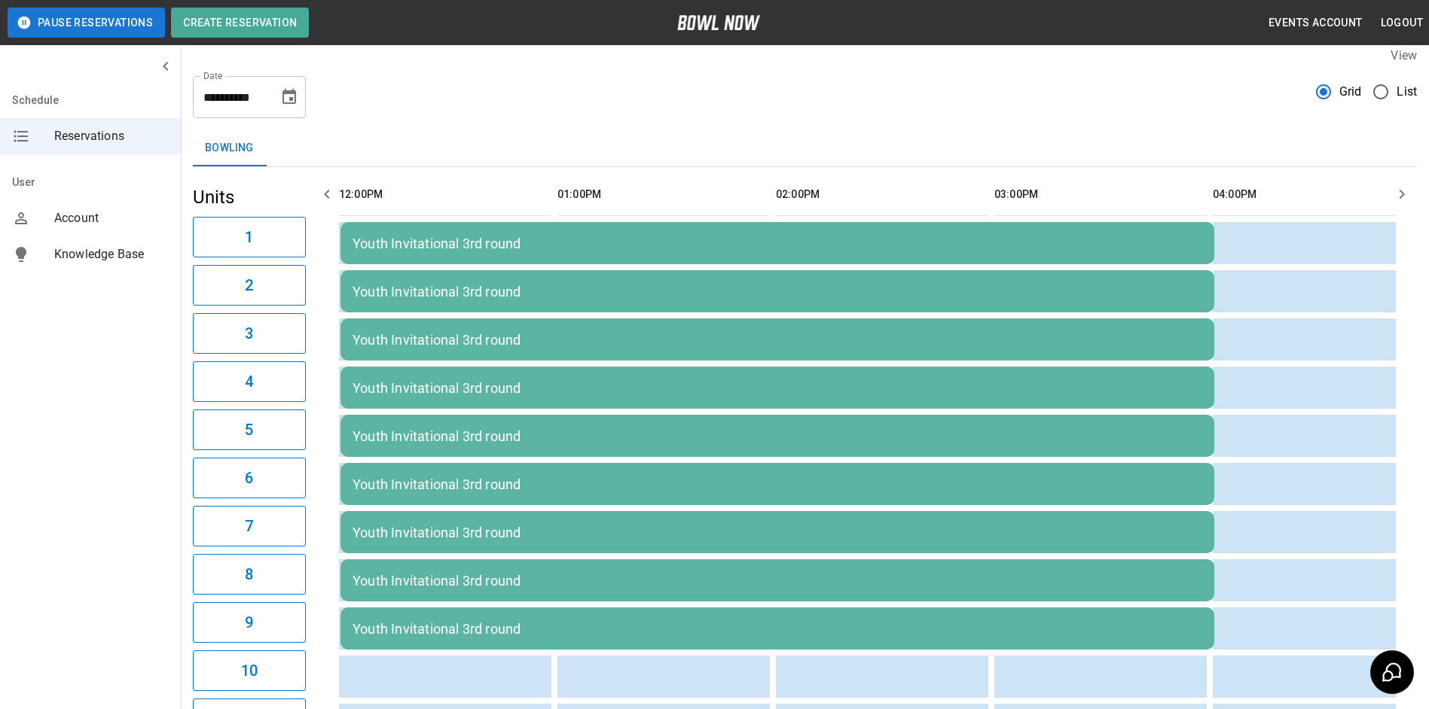
click at [328, 188] on icon "button" at bounding box center [327, 194] width 18 height 18
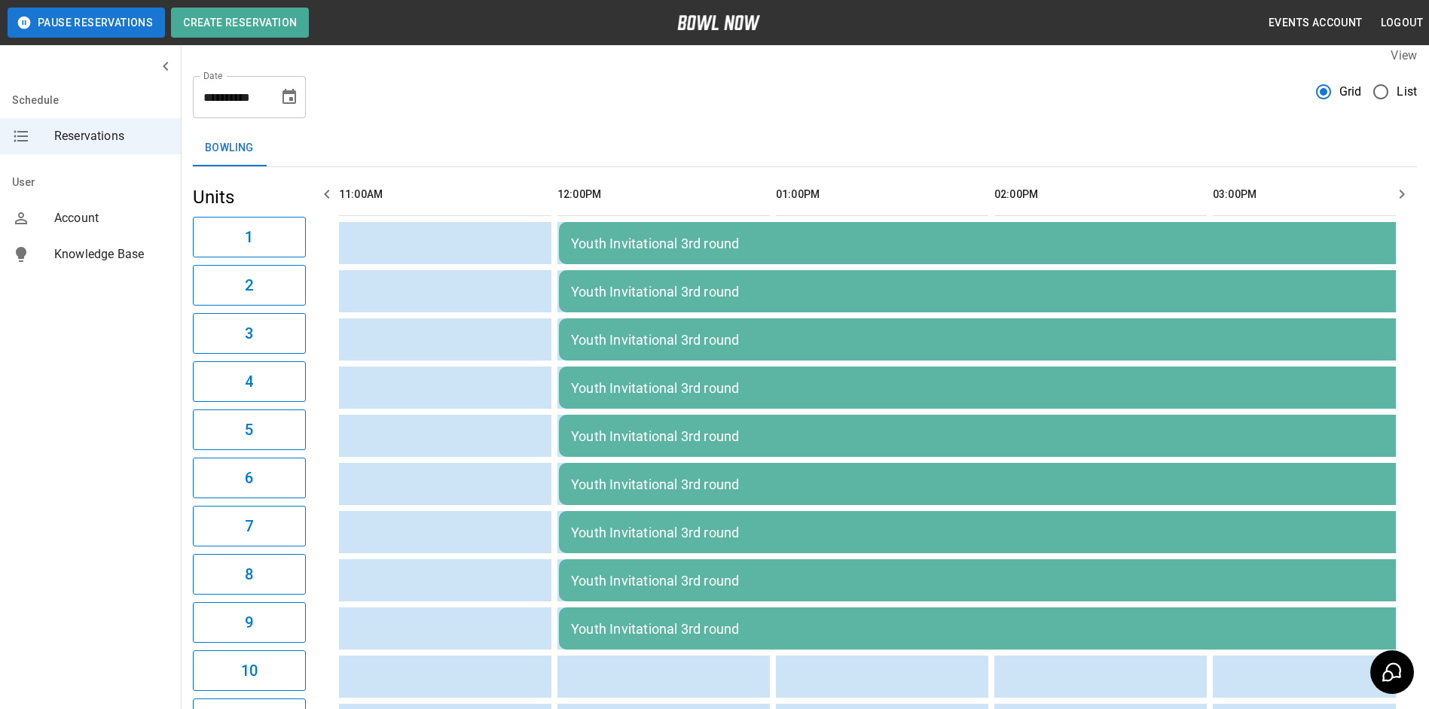
click at [328, 188] on icon "button" at bounding box center [327, 194] width 18 height 18
drag, startPoint x: 363, startPoint y: 228, endPoint x: 577, endPoint y: 117, distance: 241.2
click at [577, 117] on div "**********" at bounding box center [805, 91] width 1224 height 54
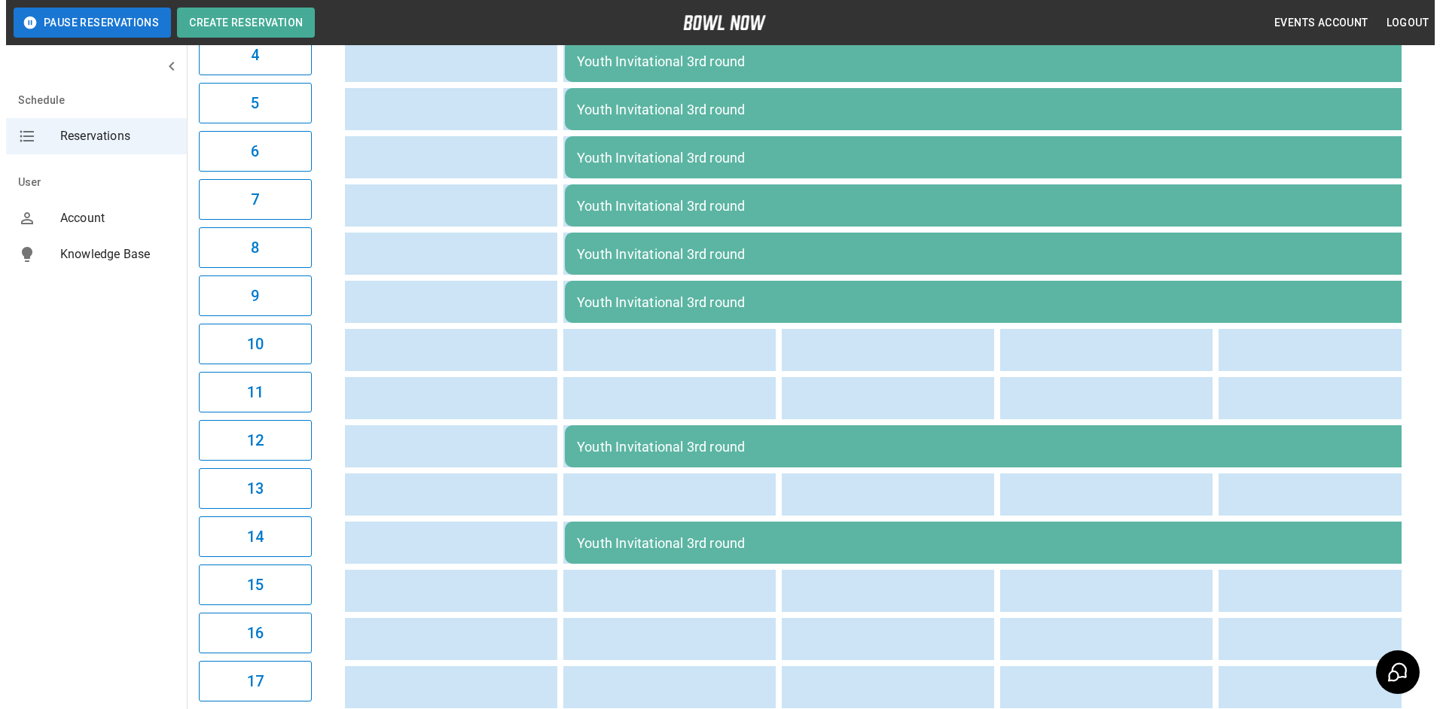
scroll to position [541, 0]
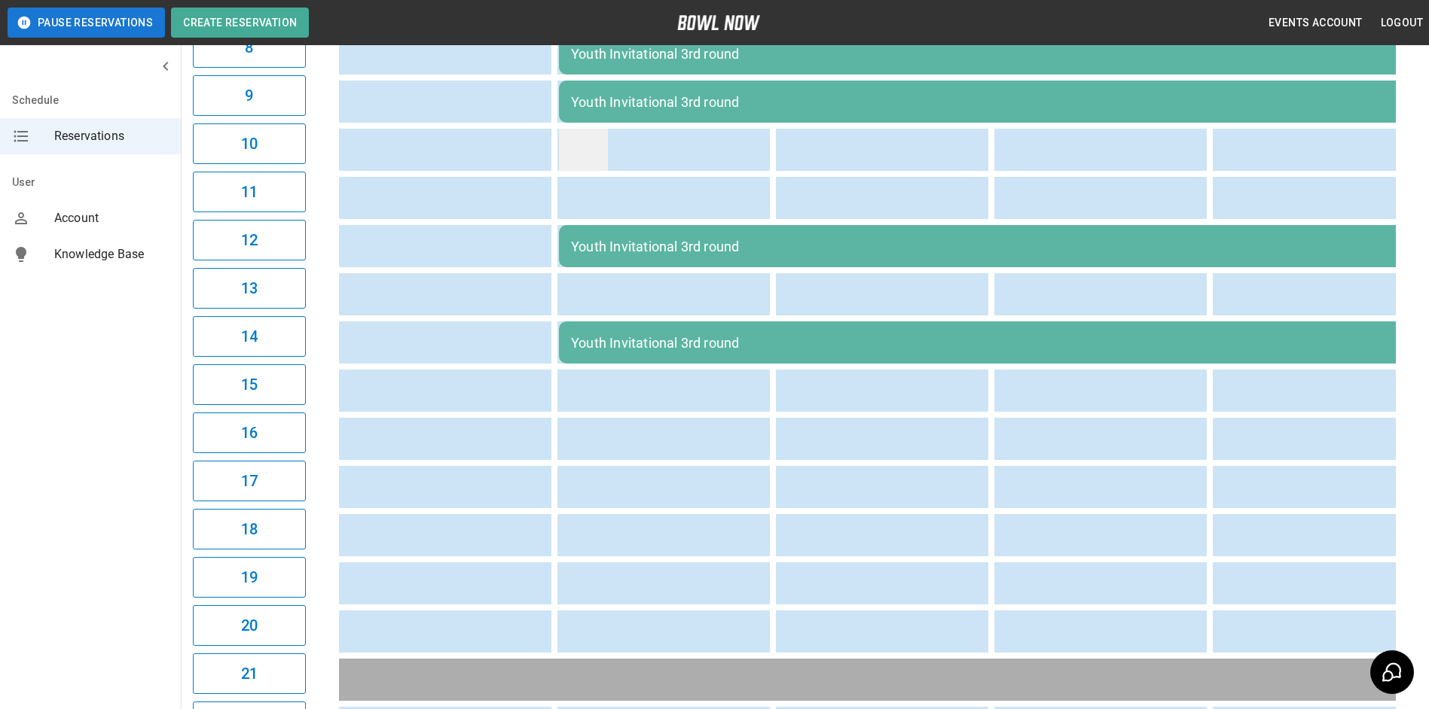
click at [588, 160] on td "sticky table" at bounding box center [583, 150] width 49 height 42
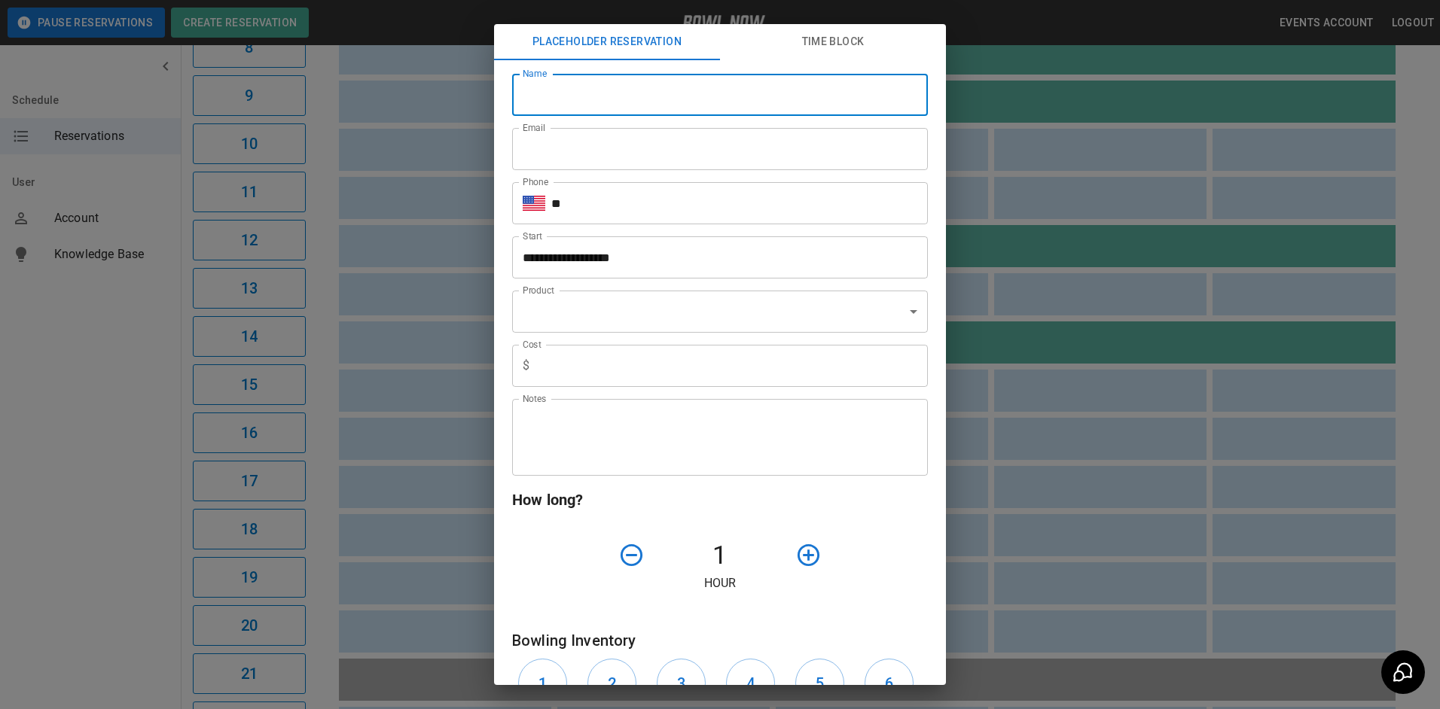
click at [520, 98] on input "Name" at bounding box center [720, 95] width 416 height 42
type input "**********"
type input "***"
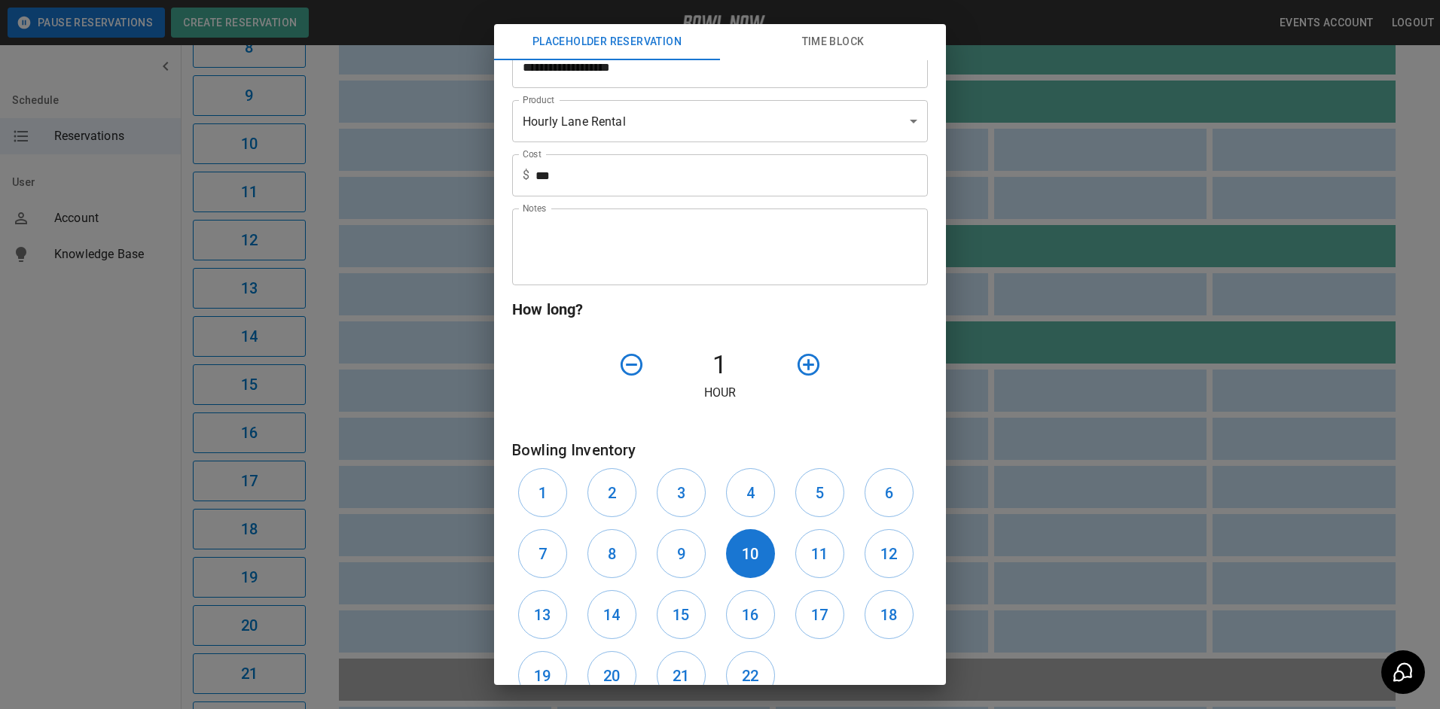
scroll to position [226, 0]
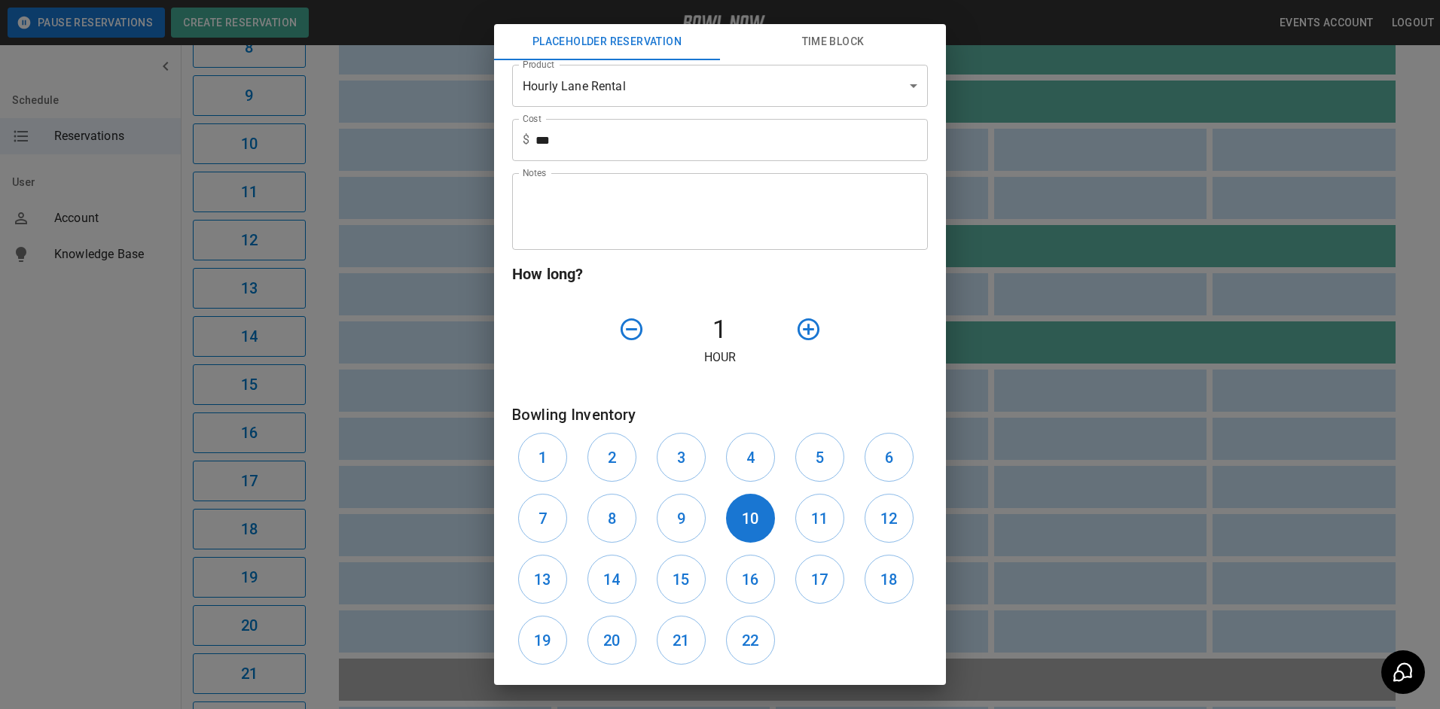
click at [803, 324] on icon "button" at bounding box center [808, 329] width 26 height 26
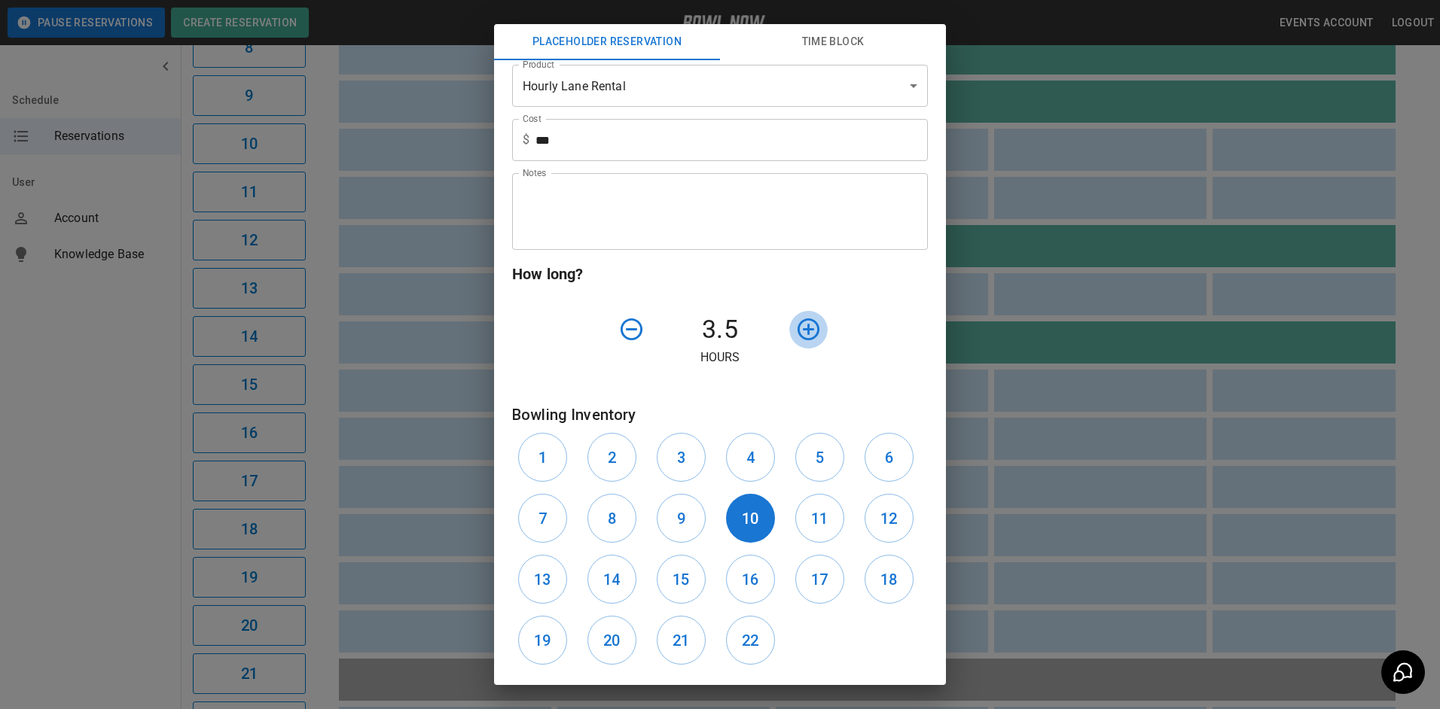
click at [798, 330] on icon "button" at bounding box center [808, 329] width 26 height 26
click at [796, 520] on button "11" at bounding box center [819, 518] width 49 height 49
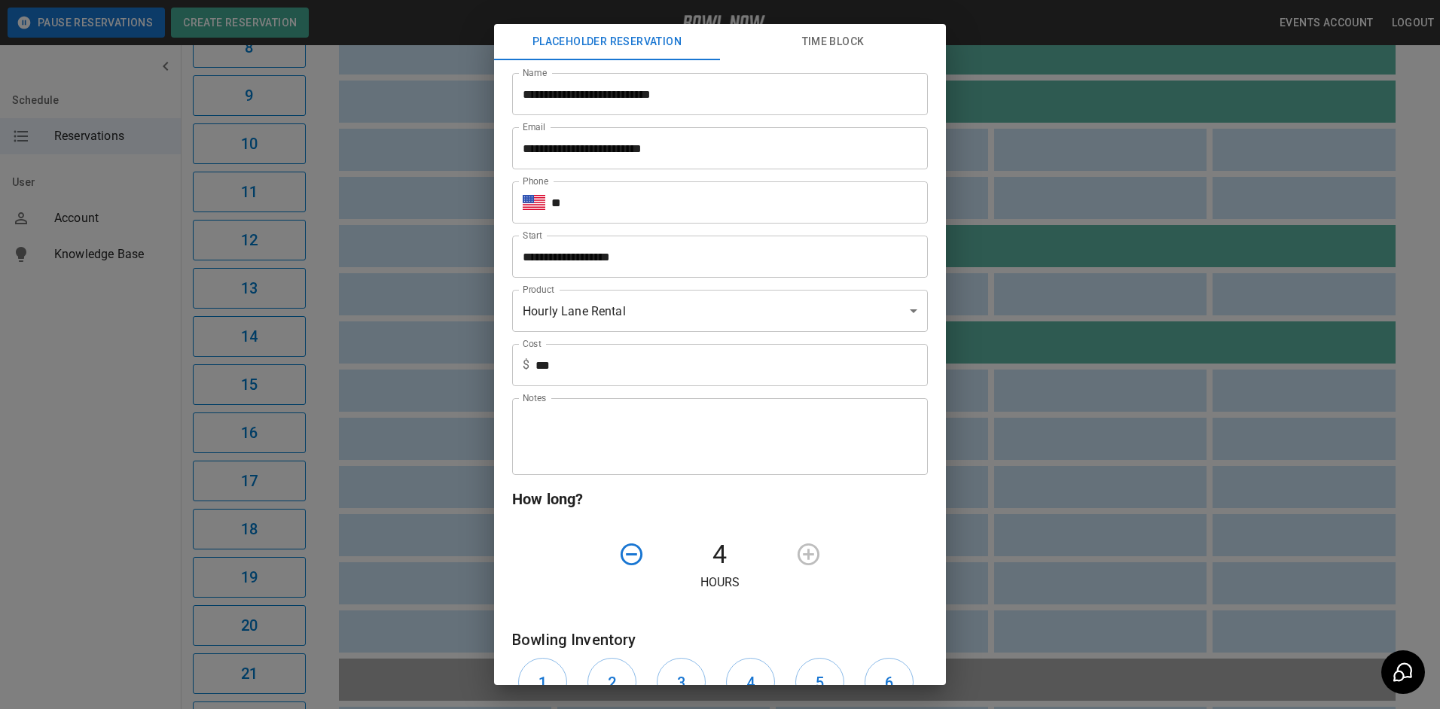
scroll to position [0, 0]
click at [575, 208] on input "**" at bounding box center [739, 203] width 377 height 42
type input "**********"
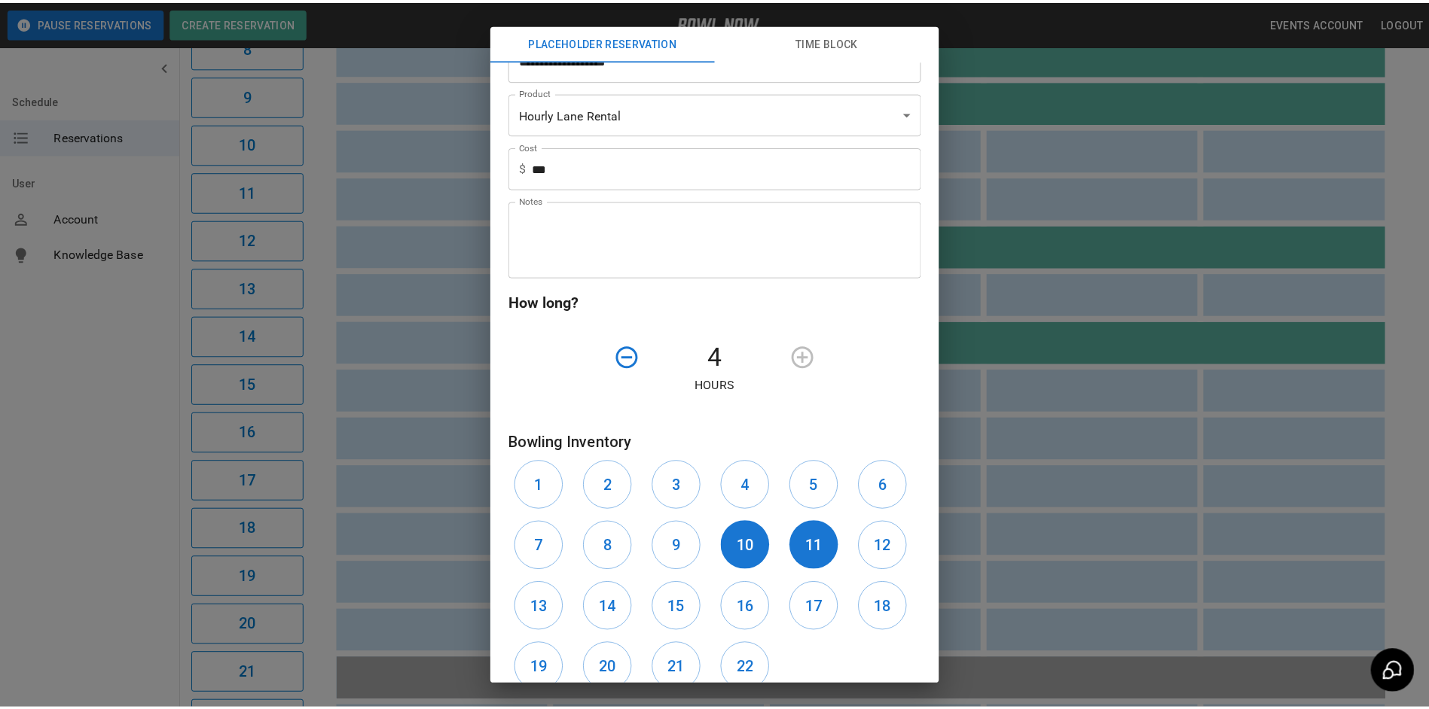
scroll to position [301, 0]
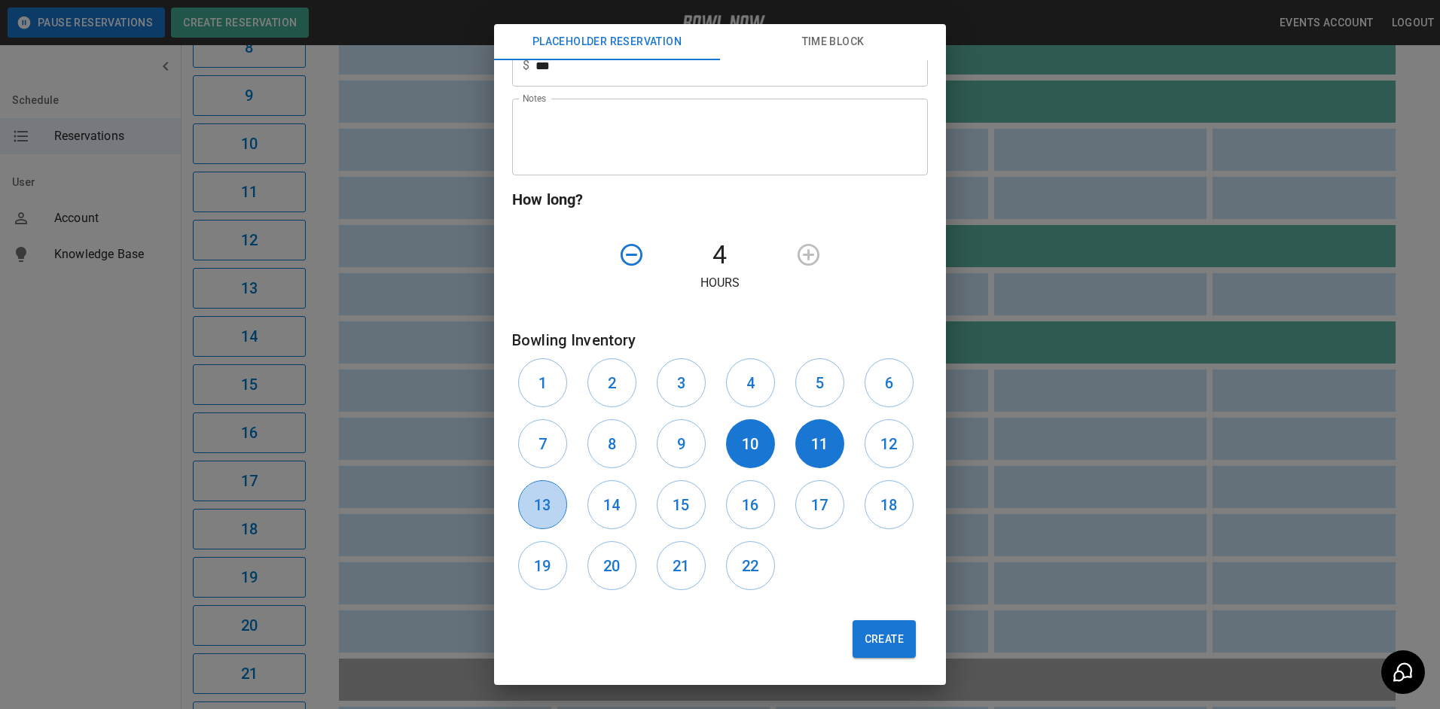
click at [537, 502] on h6 "13" at bounding box center [542, 505] width 17 height 24
click at [873, 636] on button "Create" at bounding box center [883, 640] width 63 height 38
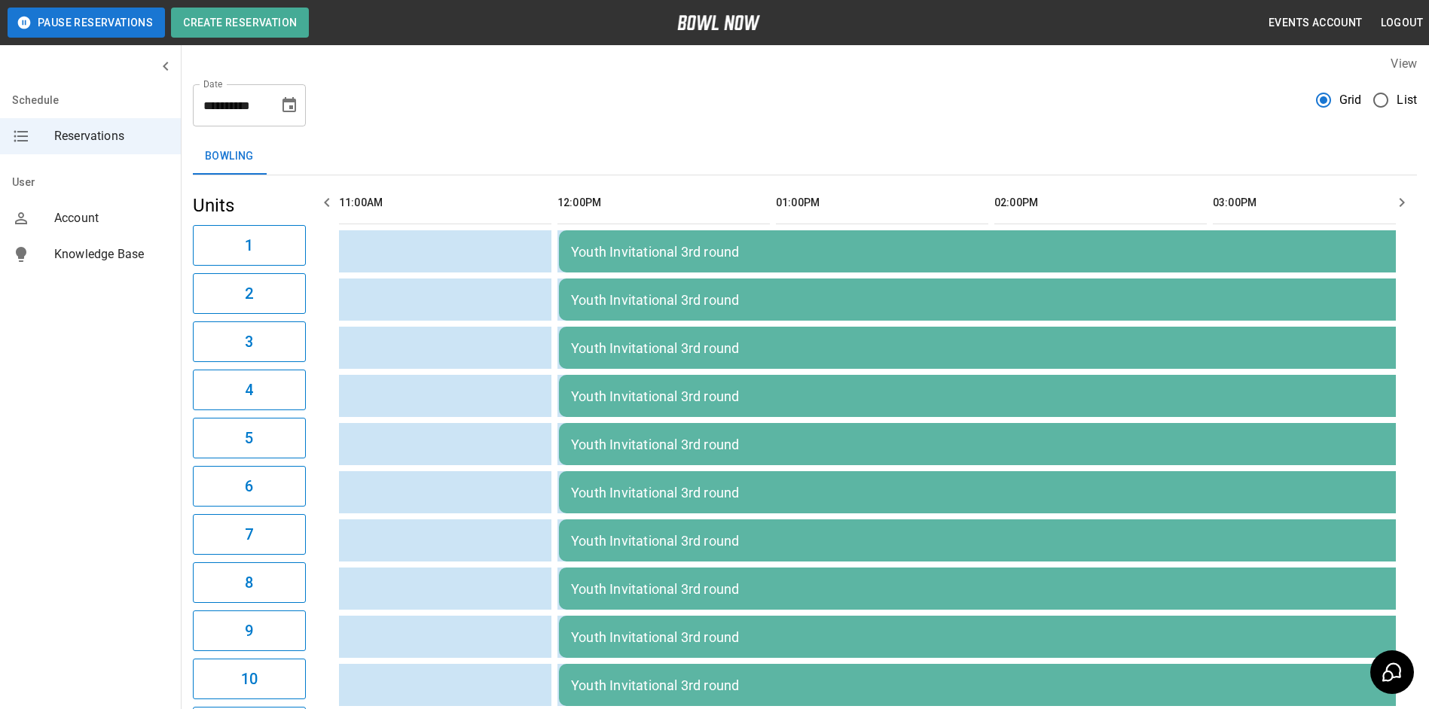
scroll to position [0, 0]
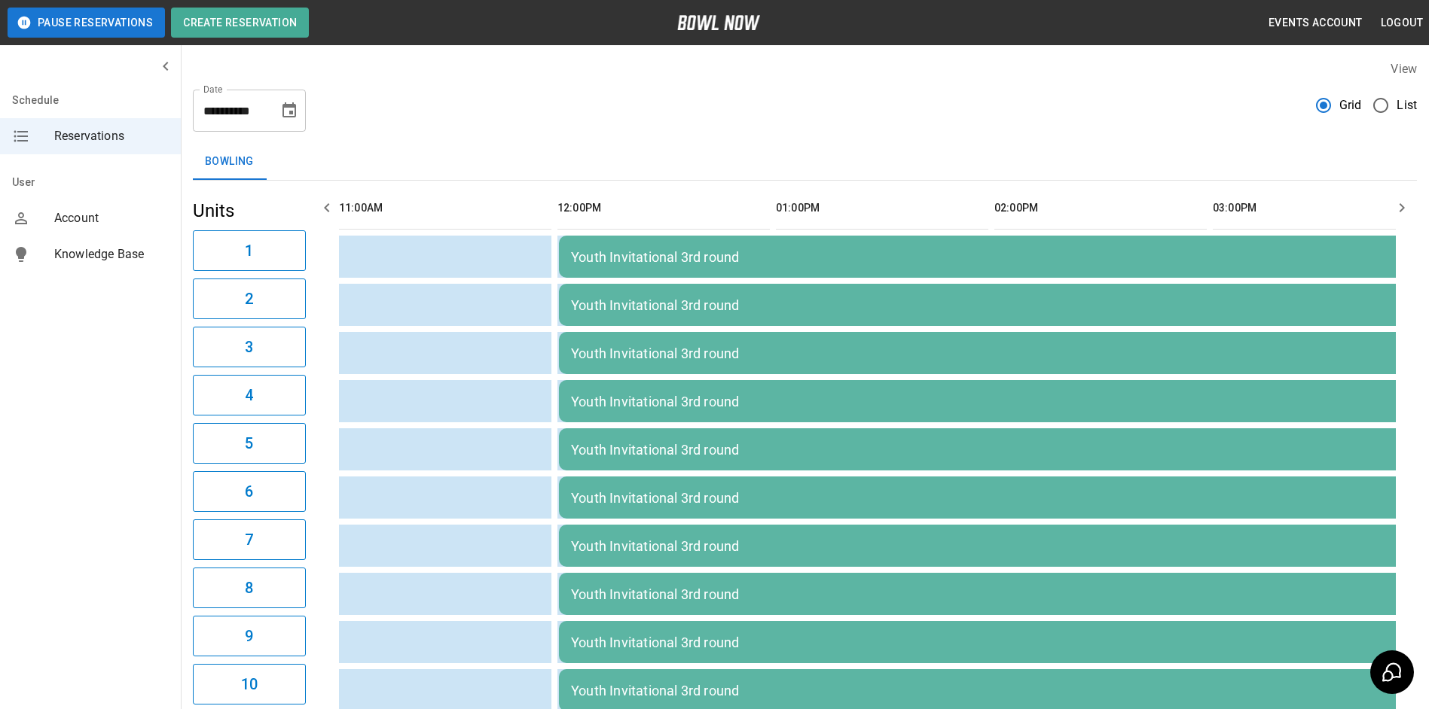
click at [292, 117] on icon "Choose date, selected date is Jan 24, 2026" at bounding box center [289, 109] width 14 height 15
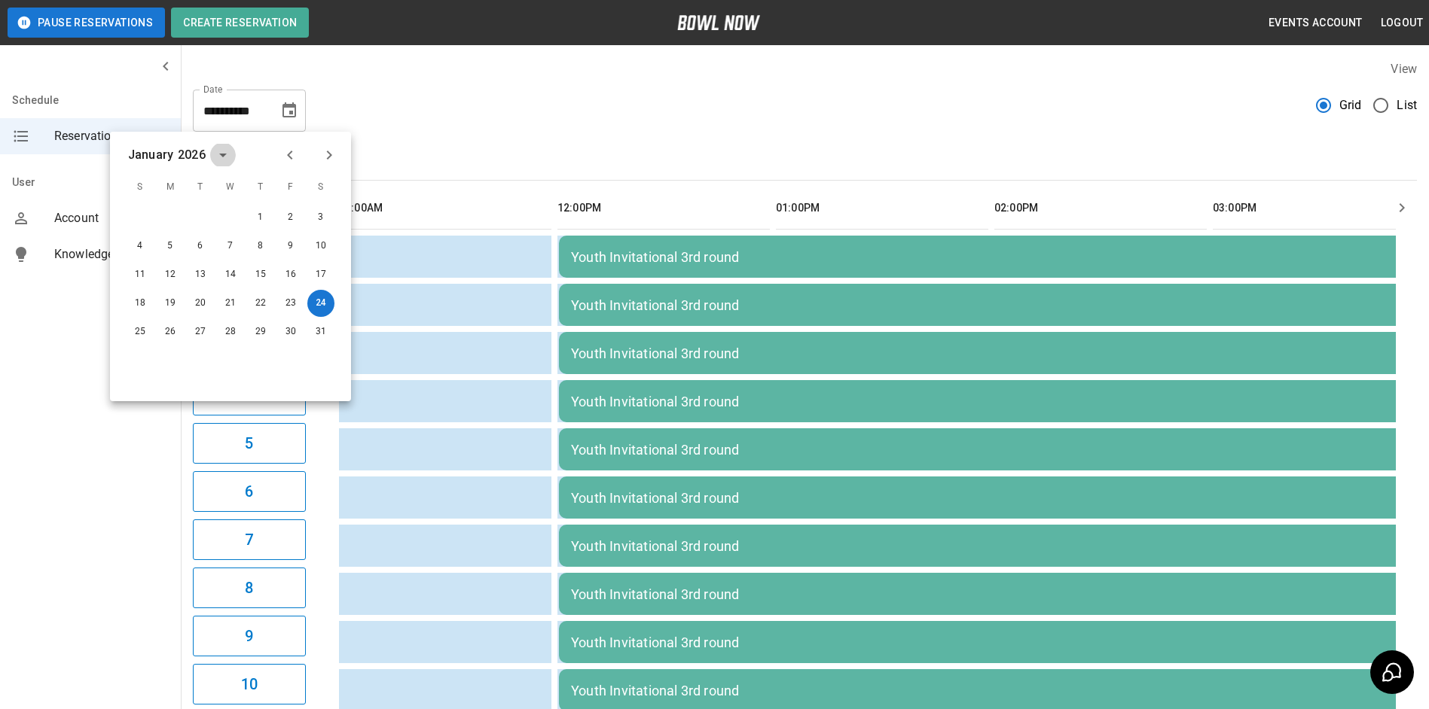
click at [215, 155] on icon "calendar view is open, switch to year view" at bounding box center [223, 155] width 18 height 18
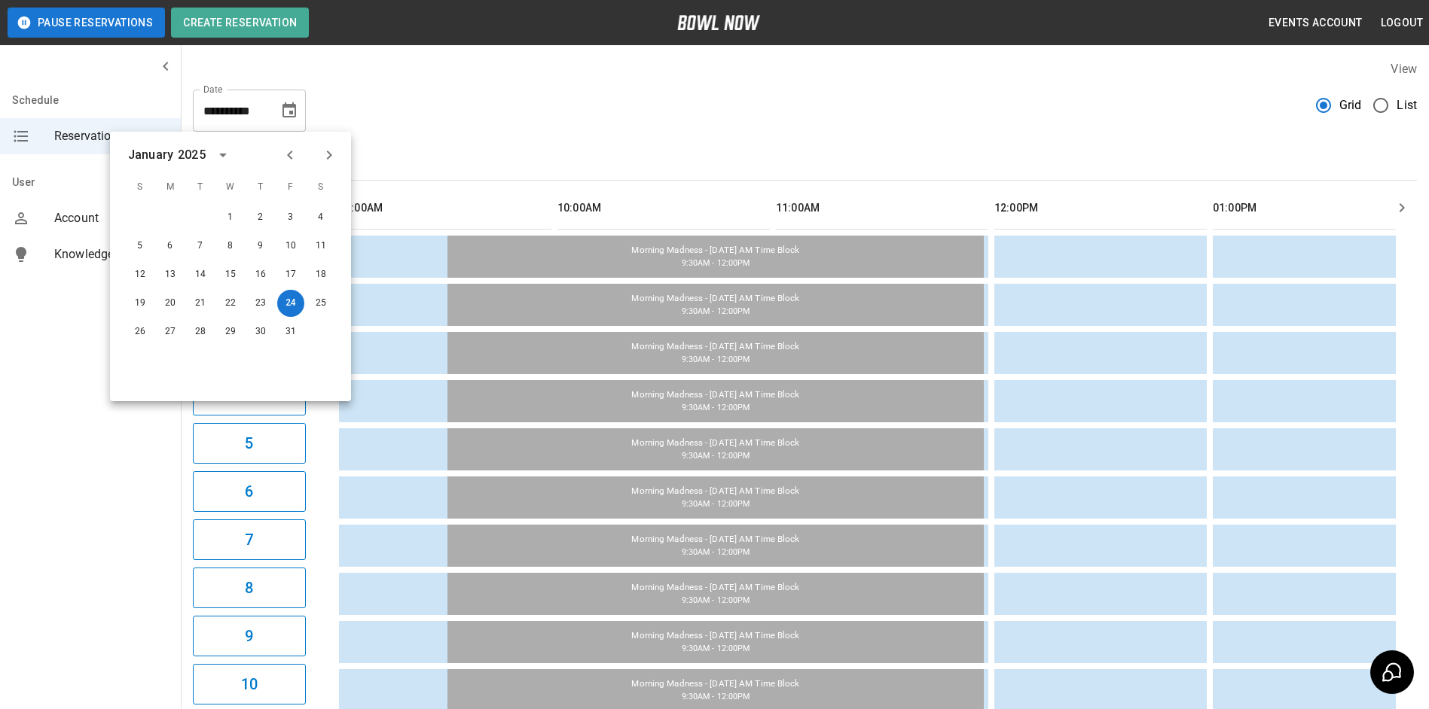
scroll to position [0, 0]
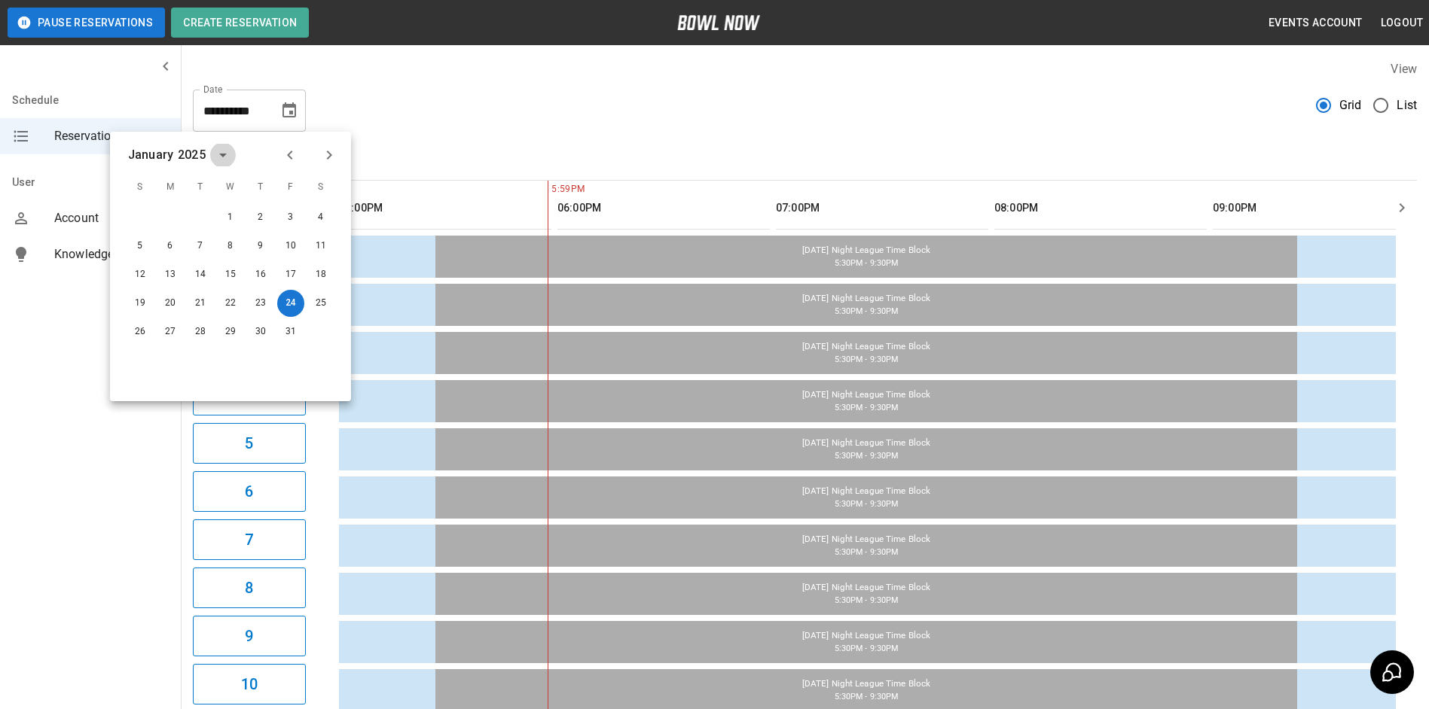
click at [221, 157] on icon "calendar view is open, switch to year view" at bounding box center [223, 155] width 18 height 18
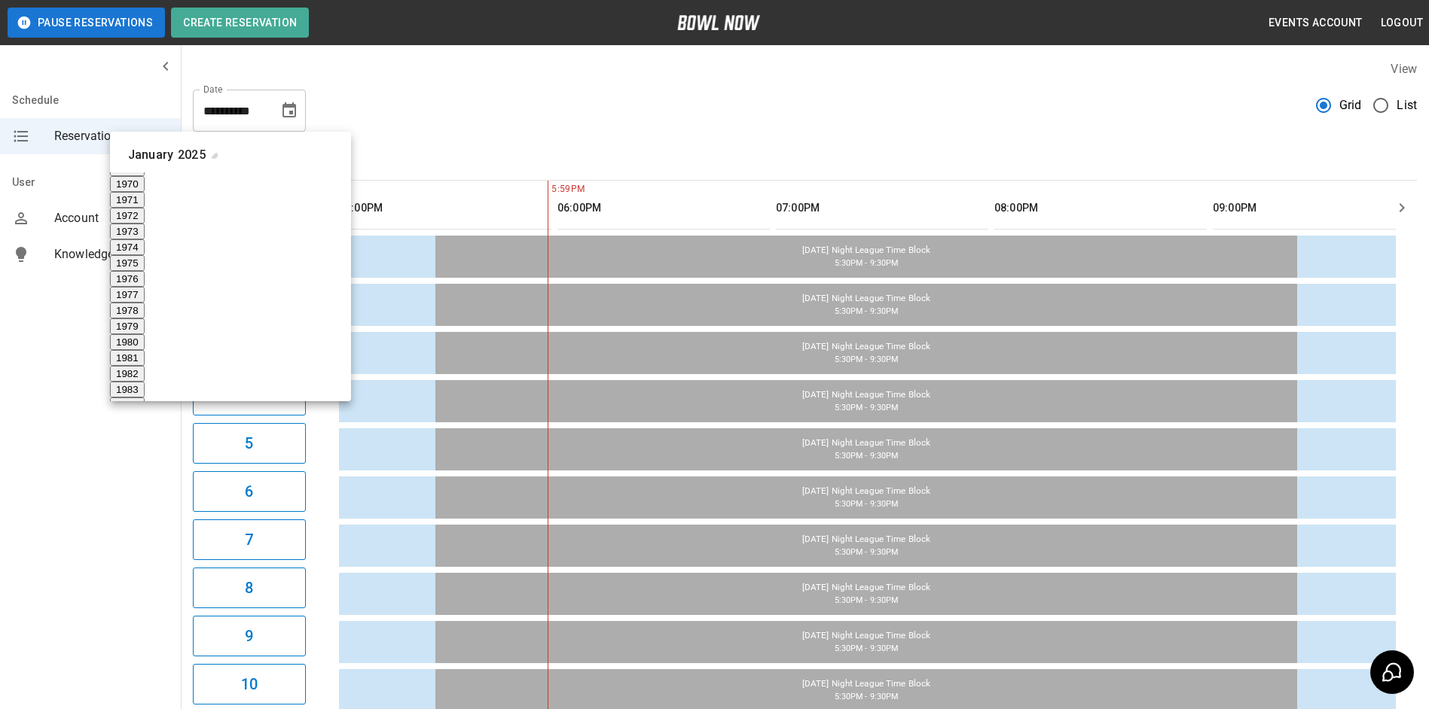
click at [221, 163] on icon "year view is open, switch to calendar view" at bounding box center [223, 165] width 8 height 4
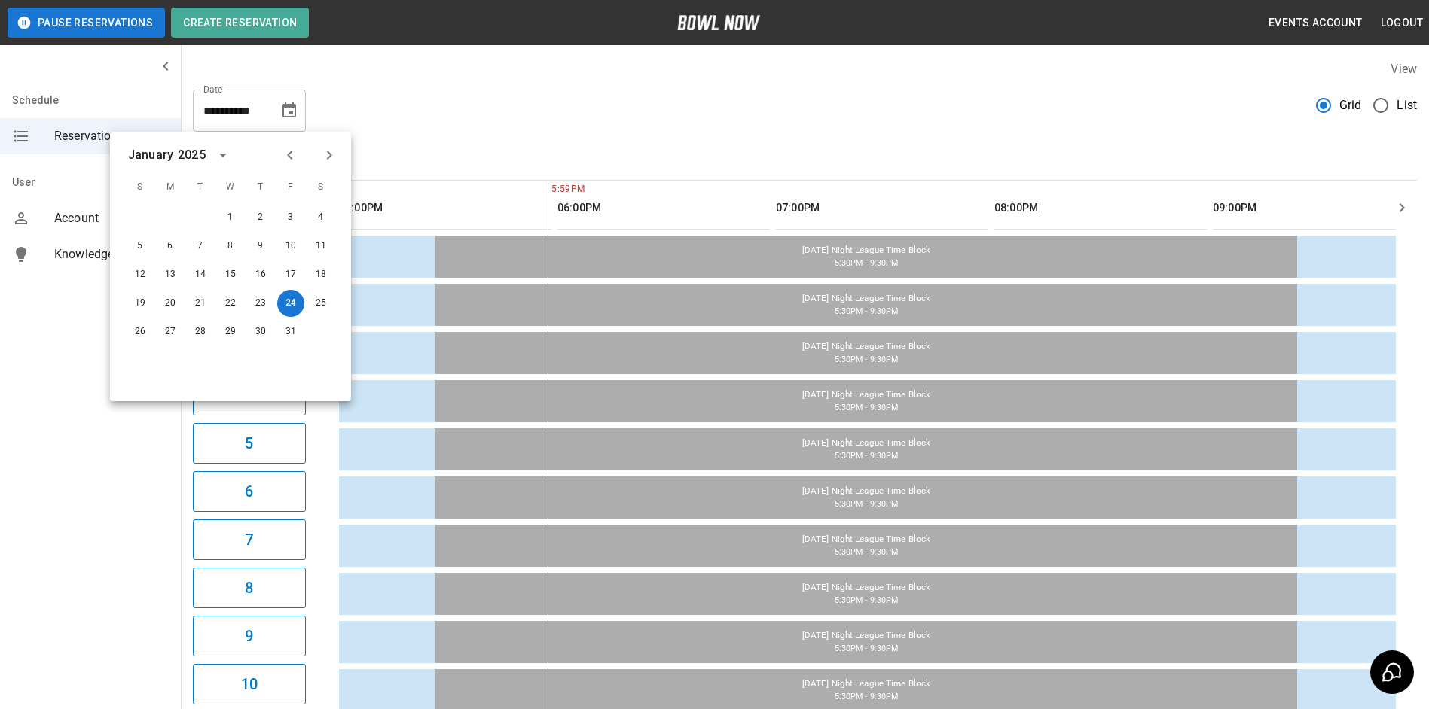
scroll to position [0, 0]
click at [332, 157] on icon "Next month" at bounding box center [329, 155] width 18 height 18
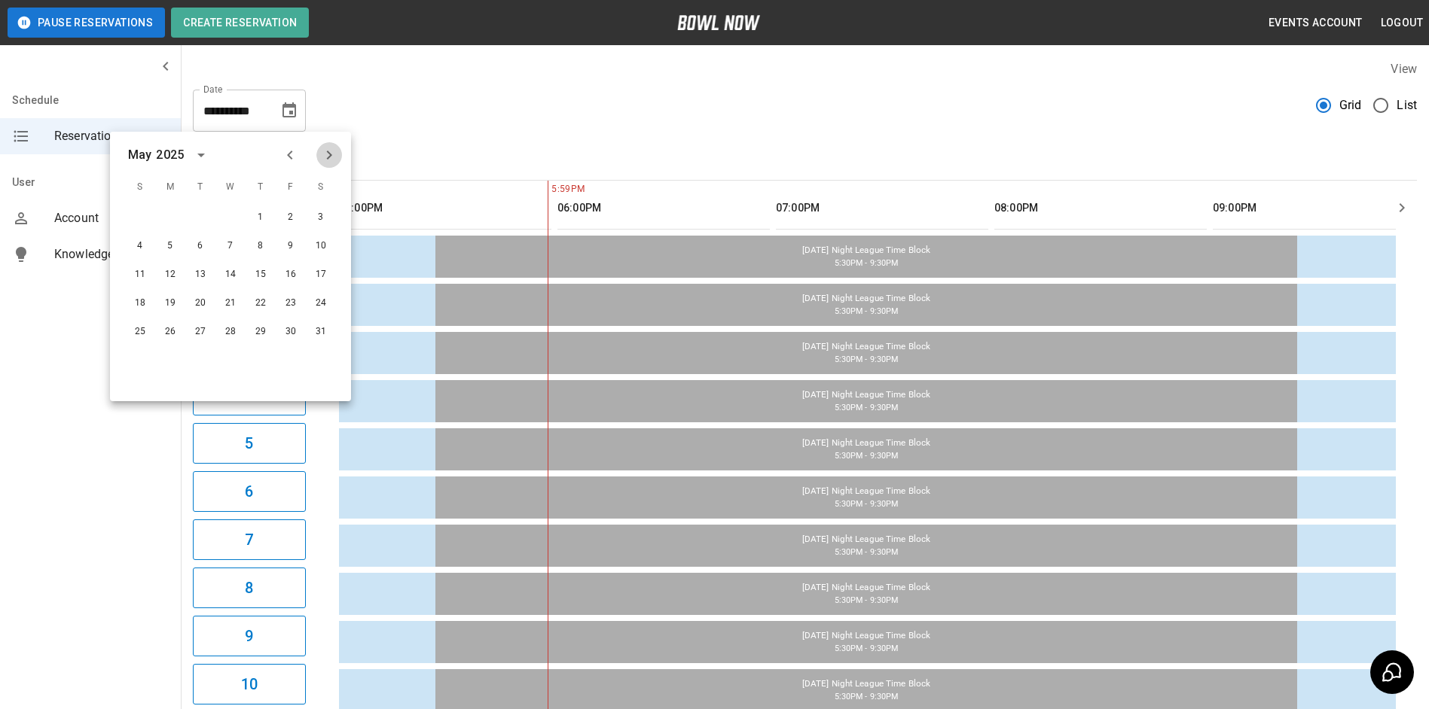
click at [332, 157] on icon "Next month" at bounding box center [329, 155] width 18 height 18
click at [237, 215] on button "3" at bounding box center [230, 217] width 27 height 27
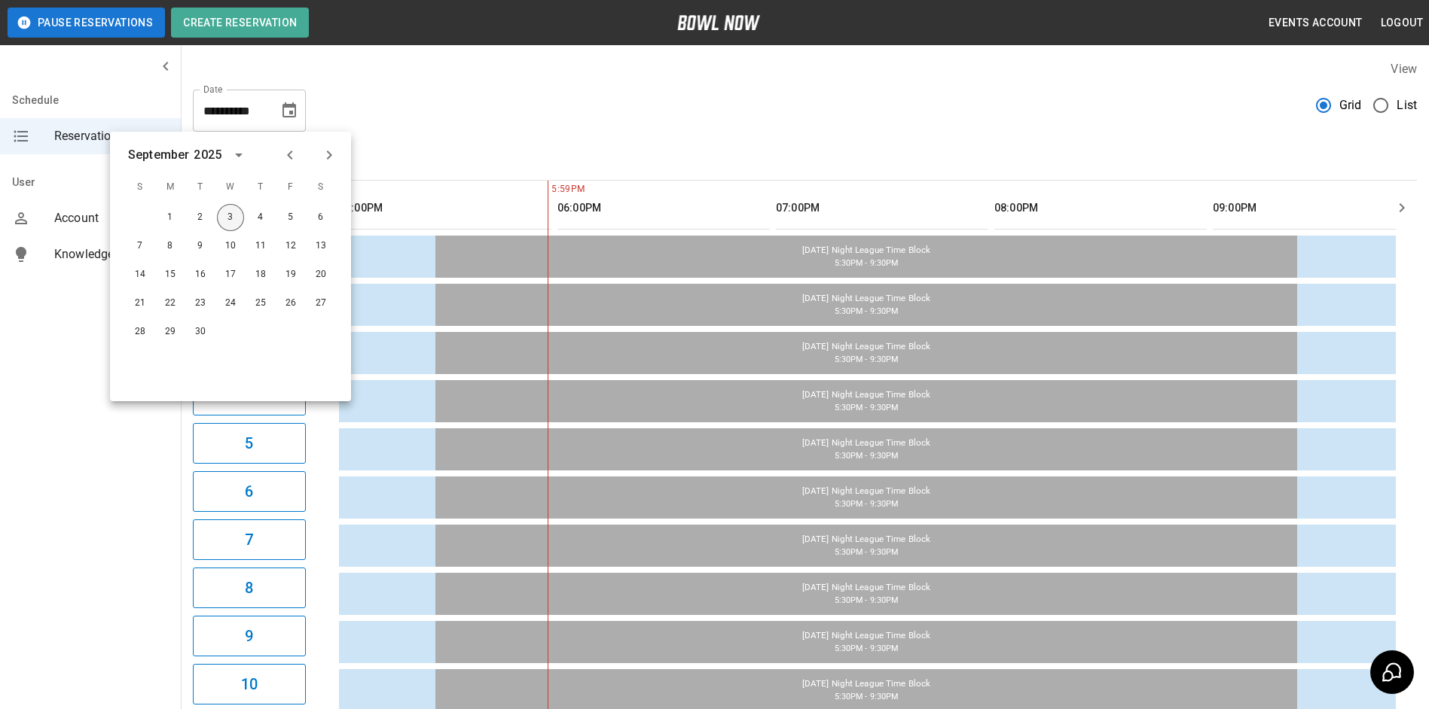
type input "**********"
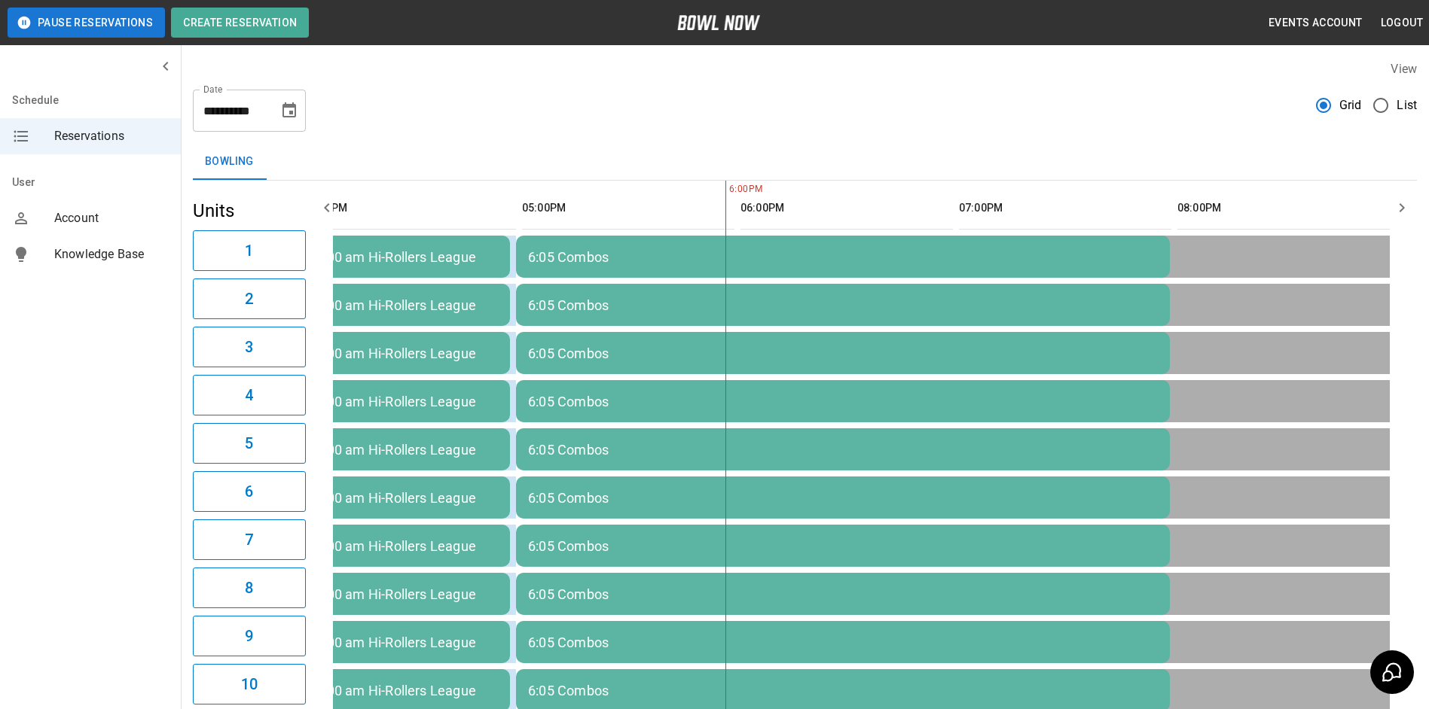
scroll to position [0, 1142]
